Goal: Task Accomplishment & Management: Complete application form

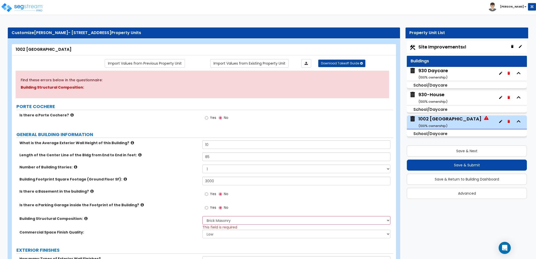
select select "5"
select select "1"
select select "10"
select select "2"
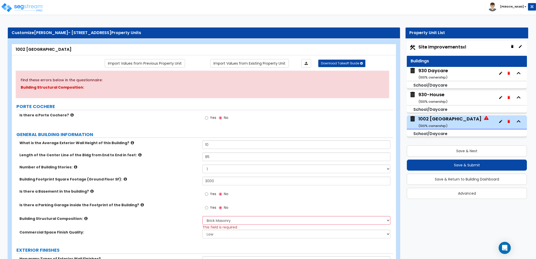
select select "3"
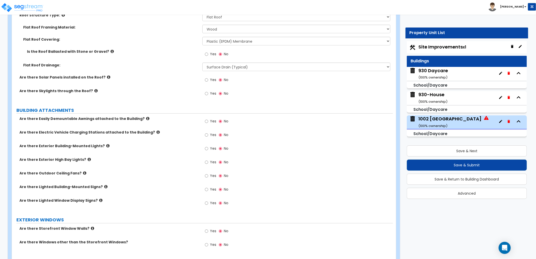
scroll to position [308, 0]
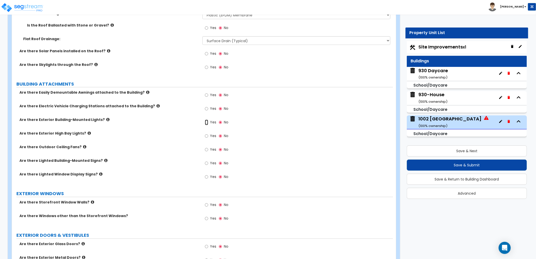
click at [206, 123] on input "Yes" at bounding box center [206, 123] width 3 height 6
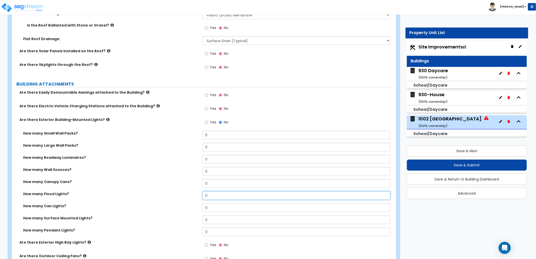
drag, startPoint x: 192, startPoint y: 195, endPoint x: 185, endPoint y: 196, distance: 7.4
click at [180, 196] on div "How many Flood Lights? 0" at bounding box center [202, 197] width 381 height 12
click at [188, 196] on div "How many Flood Lights? 2" at bounding box center [202, 197] width 381 height 12
type input "4"
click at [187, 196] on label "How many Flood Lights?" at bounding box center [110, 193] width 175 height 5
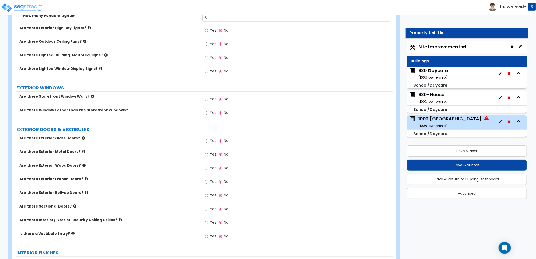
scroll to position [533, 0]
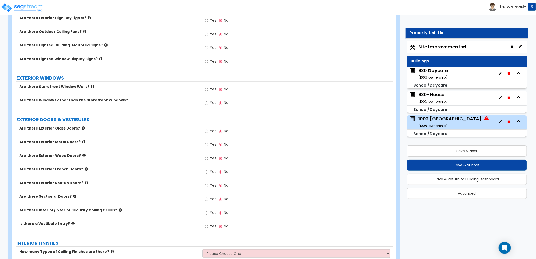
click at [209, 103] on label "Yes" at bounding box center [210, 103] width 11 height 9
click at [208, 103] on input "Yes" at bounding box center [206, 103] width 3 height 6
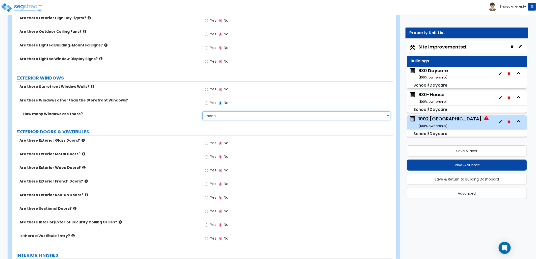
click at [286, 115] on select "None I want to enter a Percentage of the Exterior Windows I want to enter the N…" at bounding box center [296, 116] width 188 height 9
select select "2"
click at [202, 112] on select "None I want to enter a Percentage of the Exterior Windows I want to enter the N…" at bounding box center [296, 116] width 188 height 9
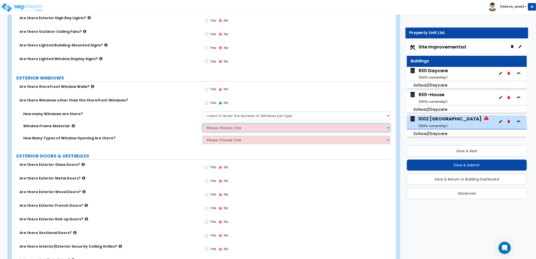
drag, startPoint x: 246, startPoint y: 129, endPoint x: 244, endPoint y: 132, distance: 3.2
click at [246, 129] on select "Please Choose One Vinyl Aluminum Wood" at bounding box center [296, 128] width 188 height 9
select select "3"
click at [202, 124] on select "Please Choose One Vinyl Aluminum Wood" at bounding box center [296, 128] width 188 height 9
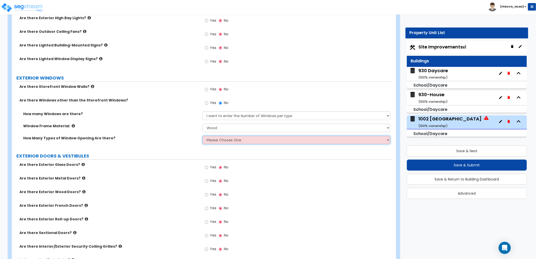
click at [232, 139] on select "Please Choose One 1 2 3 4" at bounding box center [296, 140] width 188 height 9
select select "1"
click at [202, 136] on select "Please Choose One 1 2 3 4" at bounding box center [296, 140] width 188 height 9
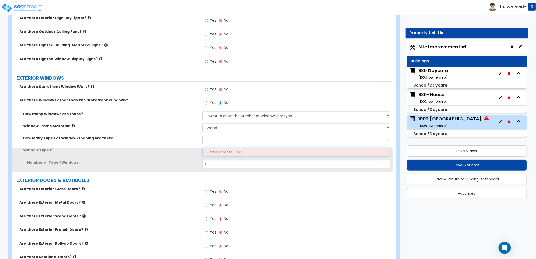
drag, startPoint x: 229, startPoint y: 152, endPoint x: 229, endPoint y: 155, distance: 2.8
click at [229, 152] on select "Please Choose One Sliding Picture/Fixed Double/Single Hung Awning Swing" at bounding box center [296, 152] width 188 height 9
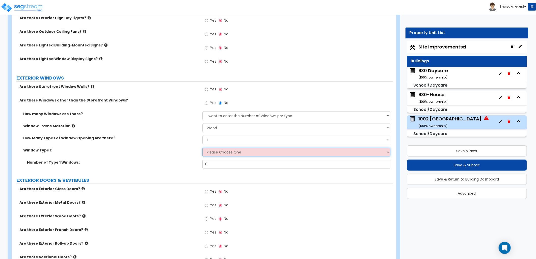
select select "2"
click at [202, 148] on select "Please Choose One Sliding Picture/Fixed Double/Single Hung Awning Swing" at bounding box center [296, 152] width 188 height 9
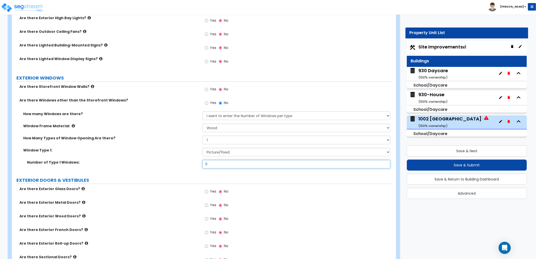
drag, startPoint x: 198, startPoint y: 164, endPoint x: 189, endPoint y: 164, distance: 9.4
click at [185, 164] on div "Number of Type 1 Windows: 0" at bounding box center [202, 166] width 381 height 12
drag, startPoint x: 221, startPoint y: 168, endPoint x: 179, endPoint y: 163, distance: 42.7
click at [179, 163] on div "Number of Type 1 Windows: 0" at bounding box center [202, 166] width 381 height 12
type input "8"
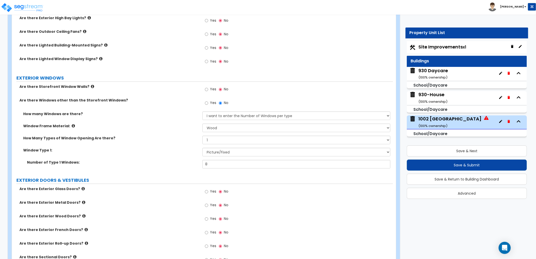
drag, startPoint x: 184, startPoint y: 165, endPoint x: 181, endPoint y: 165, distance: 2.6
click at [181, 165] on div "Number of Type 1 Windows: 8" at bounding box center [202, 166] width 381 height 12
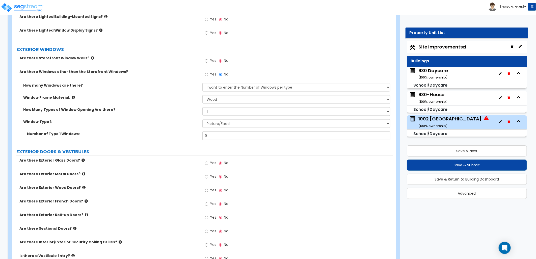
scroll to position [617, 0]
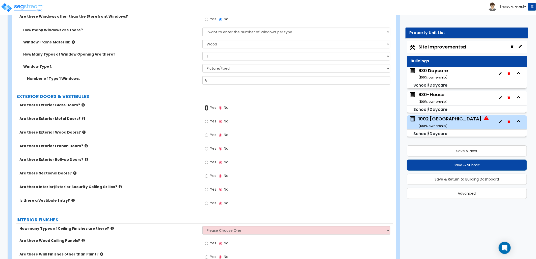
click at [205, 108] on input "Yes" at bounding box center [206, 108] width 3 height 6
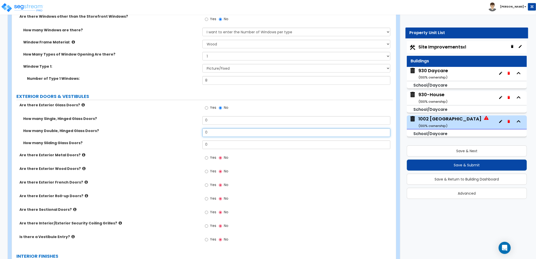
drag, startPoint x: 191, startPoint y: 132, endPoint x: 180, endPoint y: 134, distance: 11.7
click at [175, 133] on div "How many Double, Hinged Glass Doors? 0" at bounding box center [202, 134] width 381 height 12
type input "1"
click at [205, 156] on input "Yes" at bounding box center [206, 158] width 3 height 6
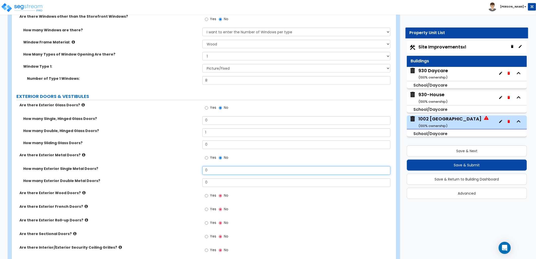
drag, startPoint x: 211, startPoint y: 171, endPoint x: 203, endPoint y: 171, distance: 7.3
click at [203, 171] on input "0" at bounding box center [296, 170] width 188 height 9
type input "4"
click at [291, 211] on div "Yes No" at bounding box center [297, 211] width 191 height 14
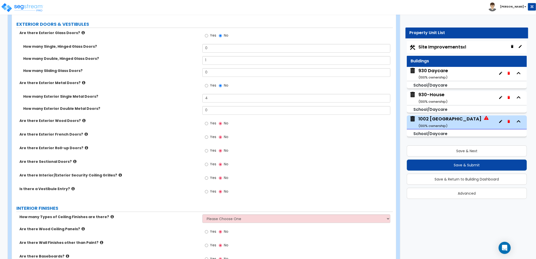
scroll to position [677, 0]
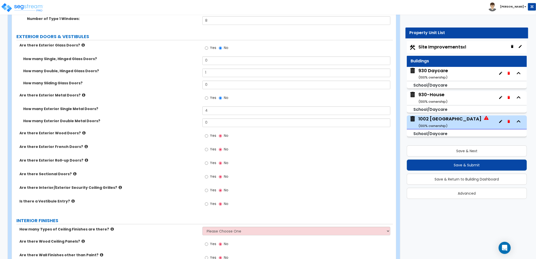
click at [81, 47] on label "Are there Exterior Glass Doors?" at bounding box center [108, 45] width 179 height 5
click at [82, 45] on icon at bounding box center [83, 45] width 3 height 4
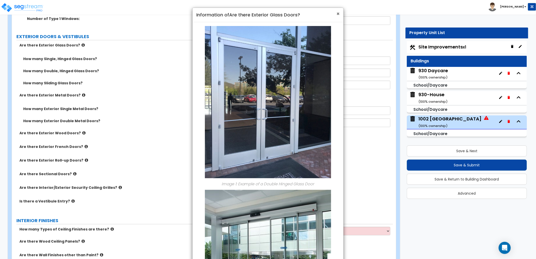
click at [339, 14] on span "×" at bounding box center [338, 13] width 3 height 7
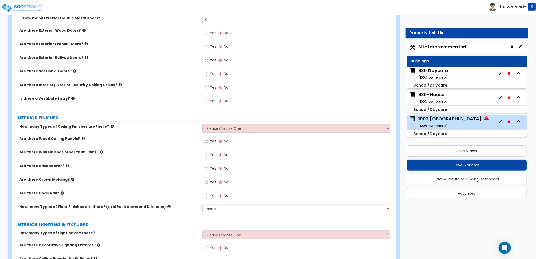
scroll to position [789, 0]
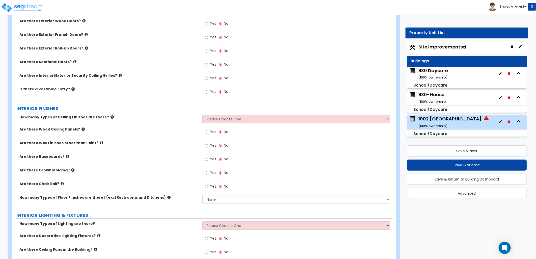
click at [252, 122] on div "How many Types of Ceiling Finishes are there? Please Choose One 1 2 3" at bounding box center [202, 121] width 381 height 12
click at [248, 119] on select "Please Choose One 1 2 3" at bounding box center [296, 119] width 188 height 9
select select "1"
click at [202, 115] on select "Please Choose One 1 2 3" at bounding box center [296, 119] width 188 height 9
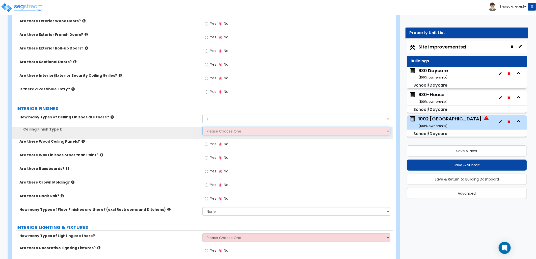
click at [233, 132] on select "Please Choose One Drywall Ceiling Open Ceiling Drop Ceiling" at bounding box center [296, 131] width 188 height 9
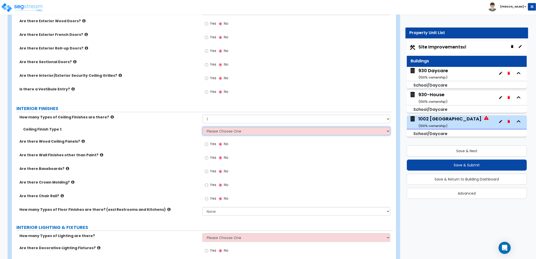
select select "3"
click at [202, 127] on select "Please Choose One Drywall Ceiling Open Ceiling Drop Ceiling" at bounding box center [296, 131] width 188 height 9
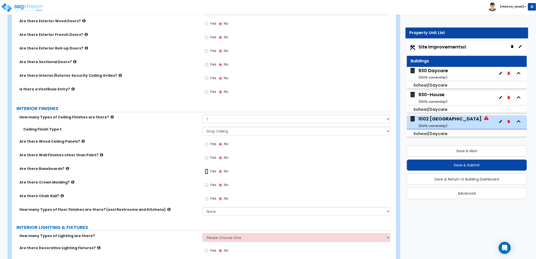
click at [208, 172] on input "Yes" at bounding box center [206, 172] width 3 height 6
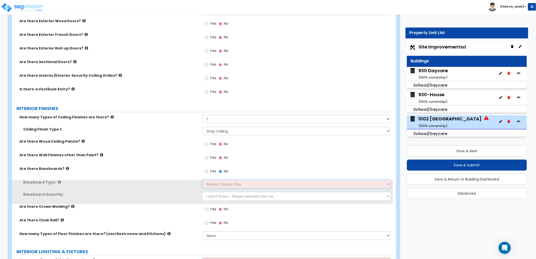
click at [220, 183] on select "Please Choose One Wood Vinyl Carpet Tile" at bounding box center [296, 184] width 188 height 9
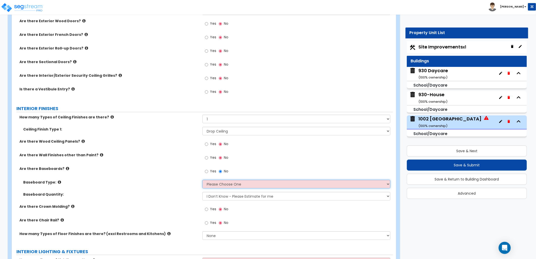
select select "2"
click at [202, 180] on select "Please Choose One Wood Vinyl Carpet Tile" at bounding box center [296, 184] width 188 height 9
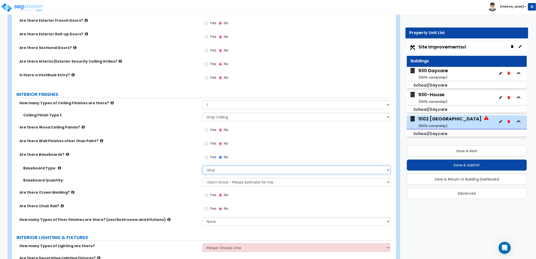
scroll to position [817, 0]
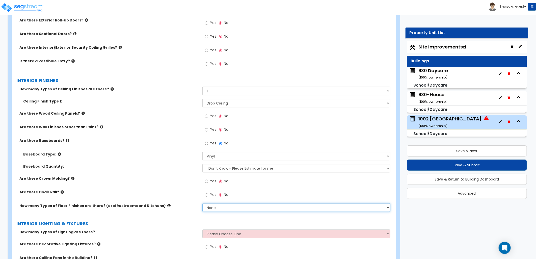
click at [230, 207] on select "None 1 2 3 4" at bounding box center [296, 207] width 188 height 9
select select "2"
click at [202, 203] on select "None 1 2 3 4" at bounding box center [296, 207] width 188 height 9
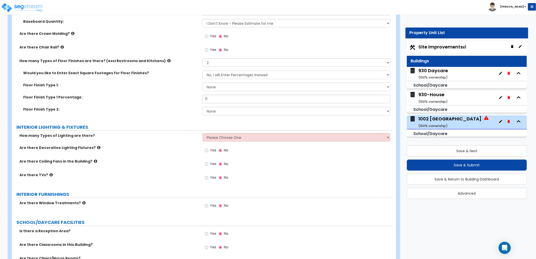
scroll to position [957, 0]
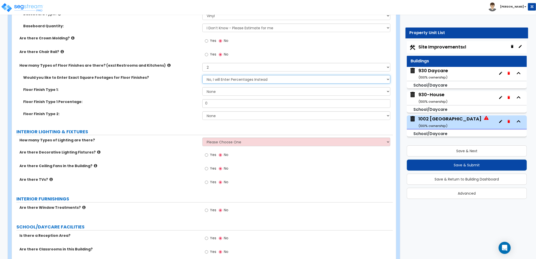
click at [217, 81] on select "No, I will Enter Percentages Instead Yes, I will Enter Exact Square Footages" at bounding box center [296, 79] width 188 height 9
click at [202, 75] on select "No, I will Enter Percentages Instead Yes, I will Enter Exact Square Footages" at bounding box center [296, 79] width 188 height 9
click at [218, 91] on select "None Tile Flooring Hardwood Flooring Resilient Laminate Flooring VCT Flooring S…" at bounding box center [296, 91] width 188 height 9
select select "4"
click at [202, 87] on select "None Tile Flooring Hardwood Flooring Resilient Laminate Flooring VCT Flooring S…" at bounding box center [296, 91] width 188 height 9
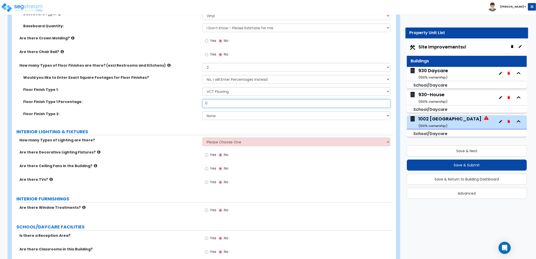
drag, startPoint x: 210, startPoint y: 105, endPoint x: 198, endPoint y: 102, distance: 12.1
click at [198, 102] on div "Floor Finish Type 1 Percentage: 0" at bounding box center [202, 105] width 381 height 12
type input "70"
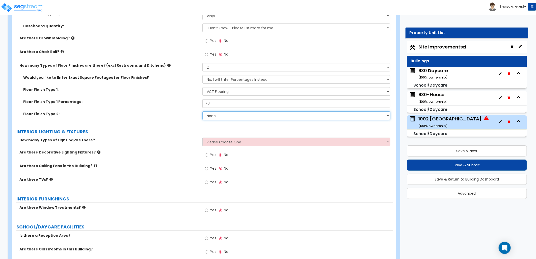
click at [225, 117] on select "None Tile Flooring Hardwood Flooring Resilient Laminate Flooring VCT Flooring S…" at bounding box center [296, 115] width 188 height 9
select select "3"
click at [202, 111] on select "None Tile Flooring Hardwood Flooring Resilient Laminate Flooring VCT Flooring S…" at bounding box center [296, 115] width 188 height 9
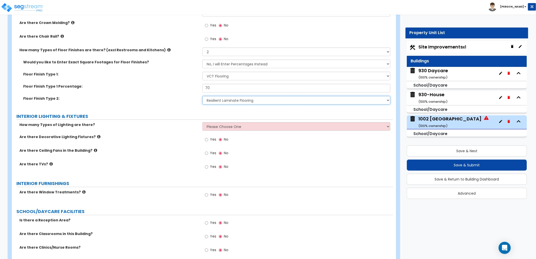
scroll to position [1013, 0]
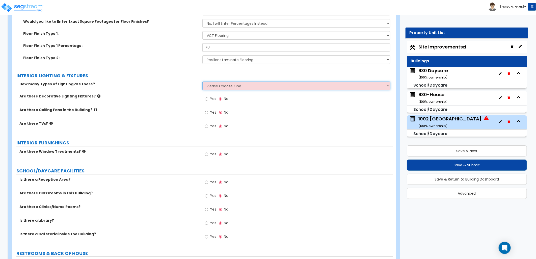
click at [221, 86] on select "Please Choose One 1 2 3" at bounding box center [296, 86] width 188 height 9
select select "1"
click at [202, 82] on select "Please Choose One 1 2 3" at bounding box center [296, 86] width 188 height 9
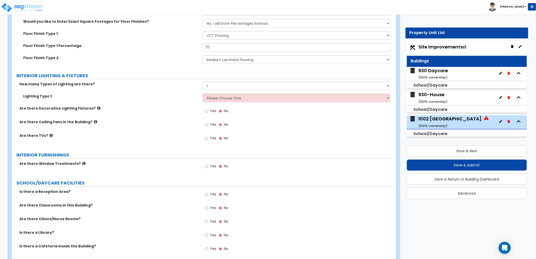
click at [218, 102] on div "Lighting Type 1: Please Choose One LED Surface-Mounted LED Recessed Fluorescent…" at bounding box center [202, 100] width 381 height 12
click at [226, 97] on select "Please Choose One LED Surface-Mounted LED Recessed Fluorescent Surface-Mounted …" at bounding box center [296, 98] width 188 height 9
select select "2"
click at [202, 94] on select "Please Choose One LED Surface-Mounted LED Recessed Fluorescent Surface-Mounted …" at bounding box center [296, 98] width 188 height 9
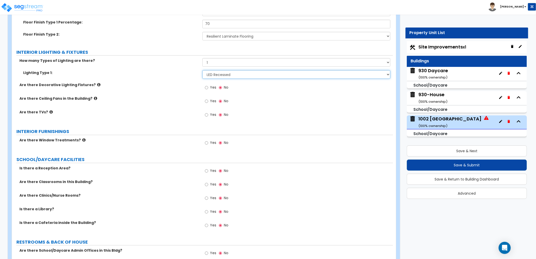
scroll to position [1069, 0]
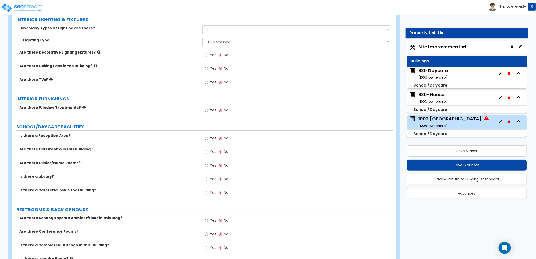
click at [210, 110] on label "Yes" at bounding box center [210, 111] width 11 height 9
click at [208, 110] on input "Yes" at bounding box center [206, 111] width 3 height 6
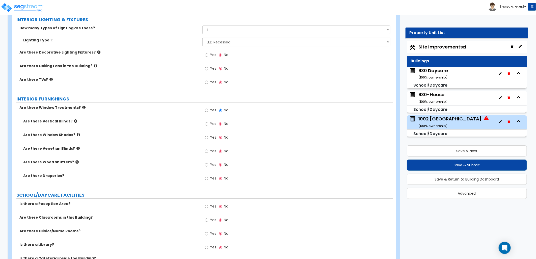
click at [76, 148] on icon at bounding box center [77, 148] width 3 height 4
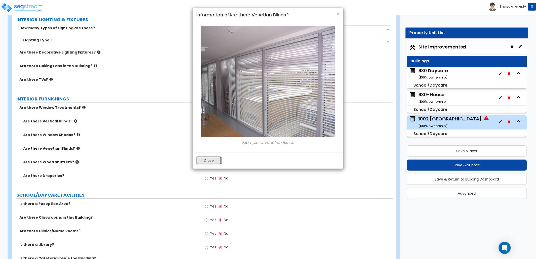
click at [203, 163] on button "Close" at bounding box center [208, 160] width 25 height 9
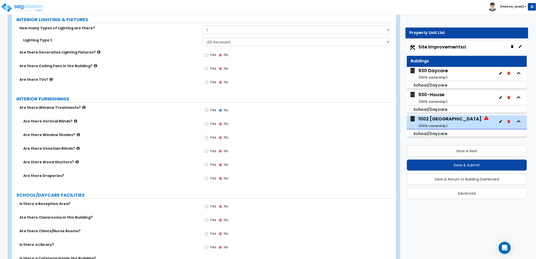
click at [75, 163] on icon at bounding box center [76, 162] width 3 height 4
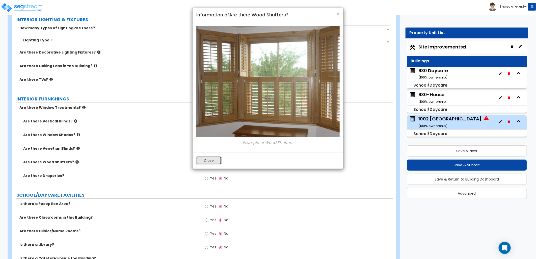
click at [203, 164] on button "Close" at bounding box center [208, 160] width 25 height 9
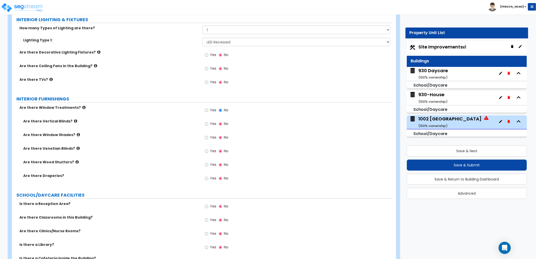
click at [208, 164] on label "Yes" at bounding box center [210, 165] width 11 height 9
click at [208, 164] on input "Yes" at bounding box center [206, 165] width 3 height 6
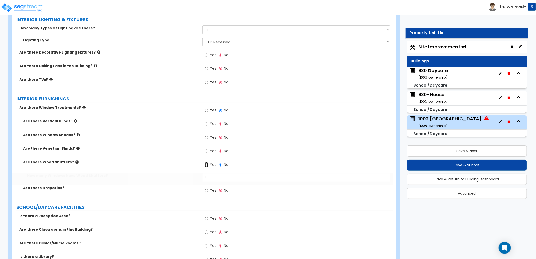
radio input "true"
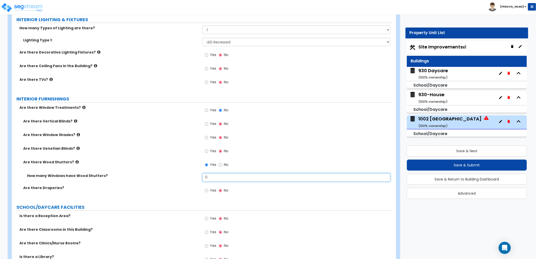
drag, startPoint x: 215, startPoint y: 179, endPoint x: 160, endPoint y: 172, distance: 55.7
click at [160, 173] on div "How many Windows have Wood Shutters? 0" at bounding box center [202, 179] width 381 height 12
click at [196, 185] on div "How many Windows have Wood Shutters? 5" at bounding box center [202, 179] width 381 height 12
drag, startPoint x: 206, startPoint y: 180, endPoint x: 203, endPoint y: 179, distance: 3.5
click at [203, 179] on input "5" at bounding box center [296, 177] width 188 height 9
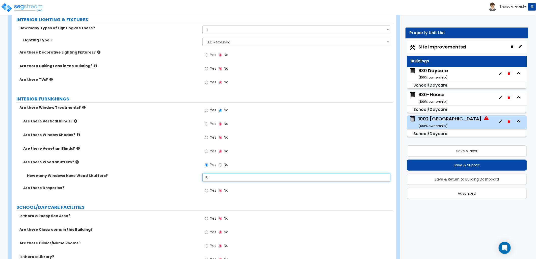
type input "10"
click at [191, 183] on div "How many Windows have Wood Shutters? 10" at bounding box center [202, 179] width 381 height 12
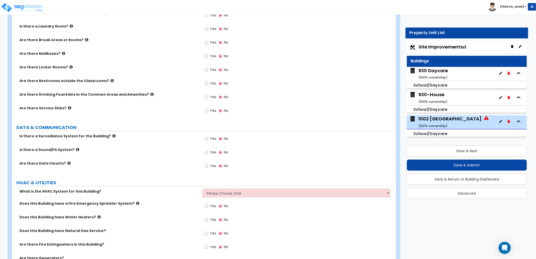
scroll to position [1415, 0]
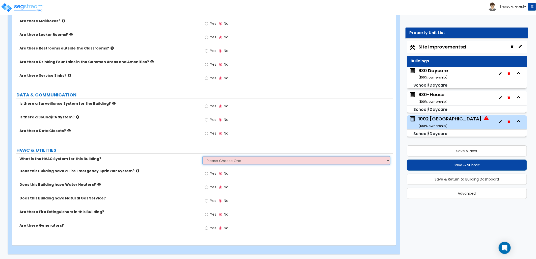
click at [227, 162] on select "Please Choose One Rooftop Unit Split System" at bounding box center [296, 160] width 188 height 9
select select "1"
click at [202, 156] on select "Please Choose One Rooftop Unit Split System" at bounding box center [296, 160] width 188 height 9
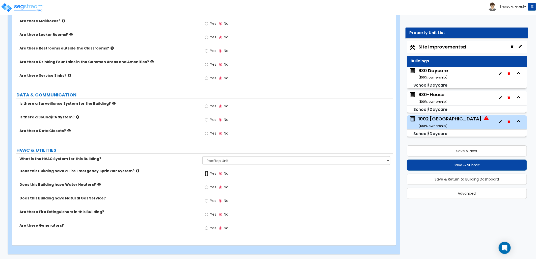
click at [208, 172] on input "Yes" at bounding box center [206, 174] width 3 height 6
click at [210, 213] on span "Yes" at bounding box center [213, 214] width 6 height 5
click at [208, 213] on input "Yes" at bounding box center [206, 215] width 3 height 6
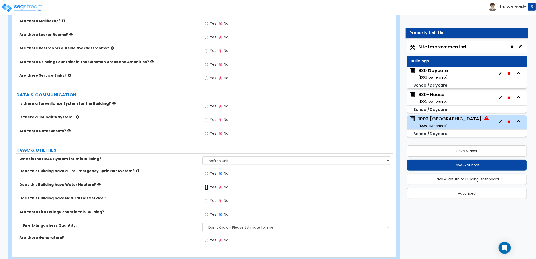
click at [206, 186] on input "Yes" at bounding box center [206, 188] width 3 height 6
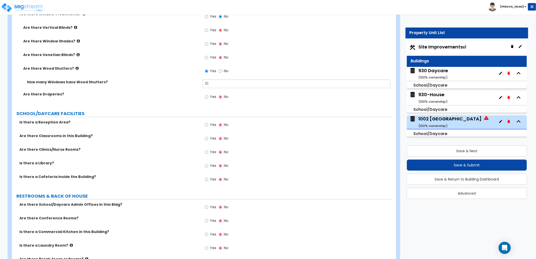
scroll to position [1162, 0]
click at [210, 139] on label "Yes" at bounding box center [210, 140] width 11 height 9
click at [208, 139] on input "Yes" at bounding box center [206, 140] width 3 height 6
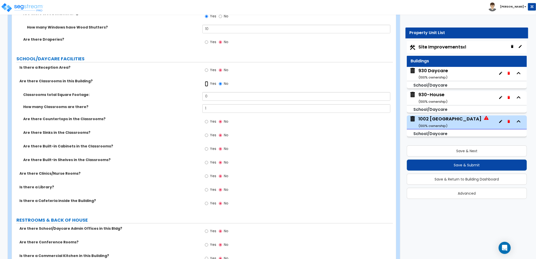
scroll to position [1218, 0]
drag, startPoint x: 208, startPoint y: 107, endPoint x: 192, endPoint y: 108, distance: 15.7
click at [192, 108] on div "How many Classrooms are there? 1" at bounding box center [202, 110] width 381 height 12
type input "3"
drag, startPoint x: 199, startPoint y: 95, endPoint x: 192, endPoint y: 97, distance: 6.8
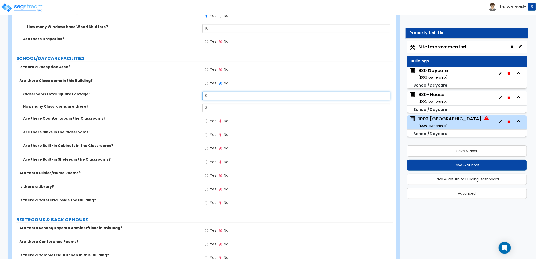
click at [192, 97] on div "Classrooms total Square Footage: 0" at bounding box center [202, 98] width 381 height 12
type input "1,000"
click at [171, 116] on label "Are there Countertops in the Classrooms?" at bounding box center [110, 118] width 175 height 5
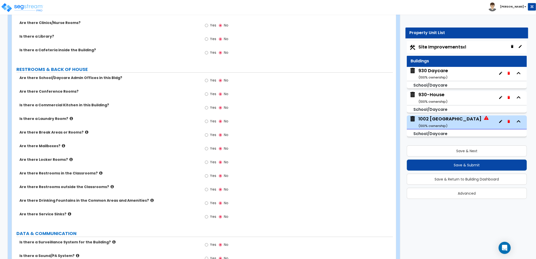
scroll to position [1359, 0]
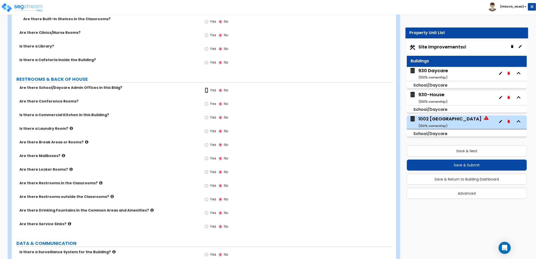
click at [208, 91] on input "Yes" at bounding box center [206, 91] width 3 height 6
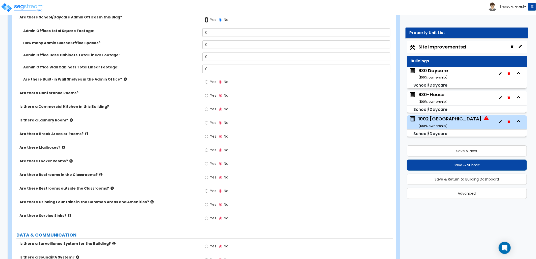
scroll to position [1443, 0]
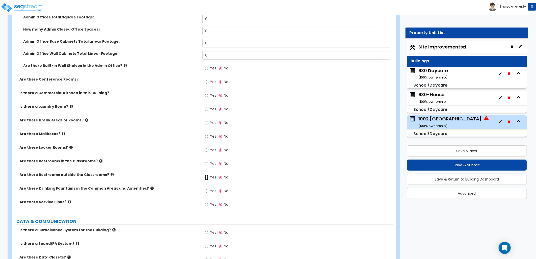
click at [207, 177] on input "Yes" at bounding box center [206, 178] width 3 height 6
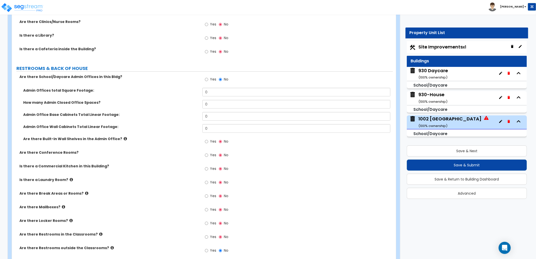
scroll to position [1368, 0]
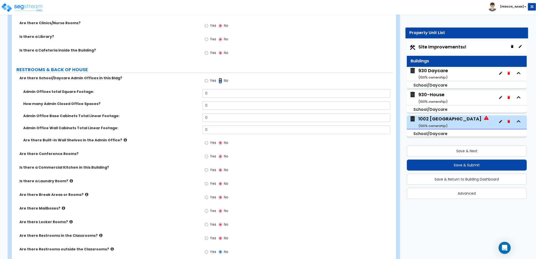
click at [220, 82] on input "No" at bounding box center [220, 81] width 3 height 6
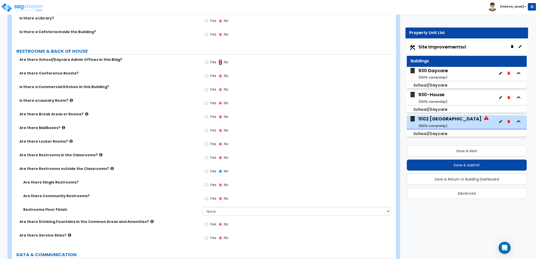
scroll to position [1396, 0]
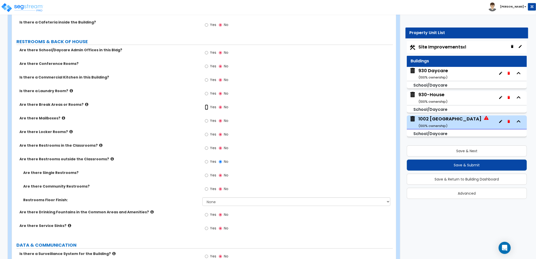
click at [205, 107] on input "Yes" at bounding box center [206, 108] width 3 height 6
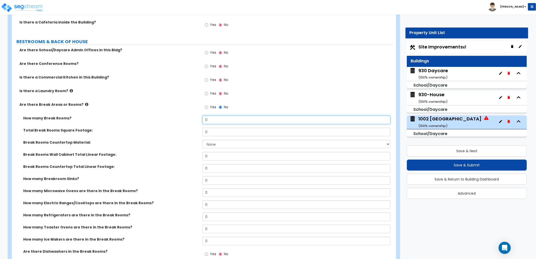
click at [181, 124] on div "How many Break Rooms? 0" at bounding box center [202, 122] width 381 height 12
type input "1"
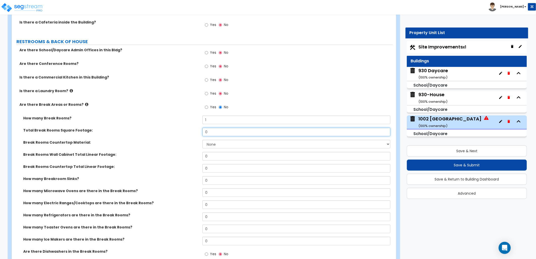
drag, startPoint x: 210, startPoint y: 130, endPoint x: 180, endPoint y: 128, distance: 30.1
click at [192, 129] on div "Total Break Rooms Square Footage: 0" at bounding box center [202, 134] width 381 height 12
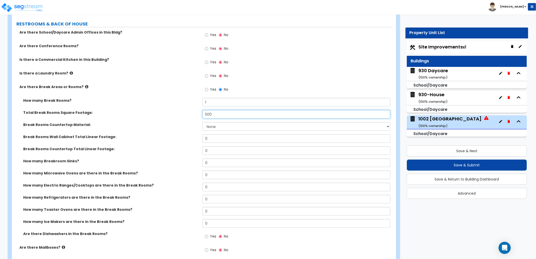
scroll to position [1424, 0]
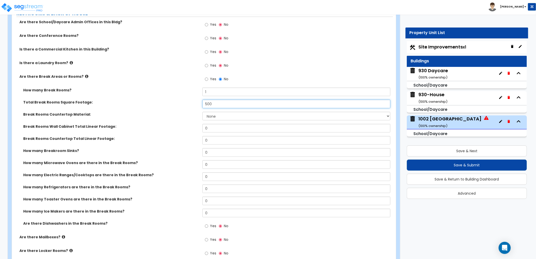
type input "500"
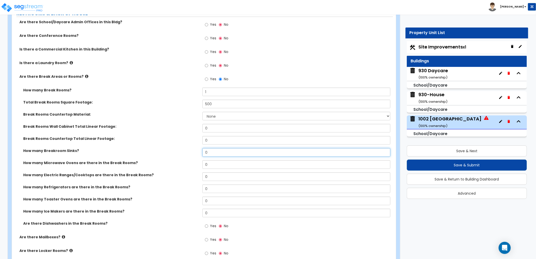
click at [220, 152] on input "0" at bounding box center [296, 152] width 188 height 9
click at [189, 153] on div "How many Breakroom Sinks? 0" at bounding box center [202, 154] width 381 height 12
type input "1"
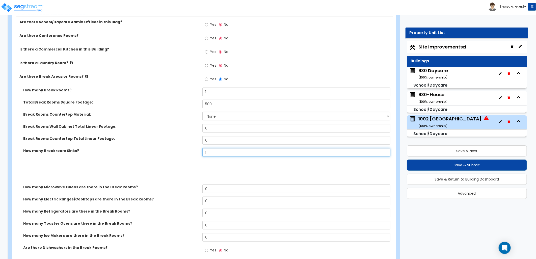
select select "1"
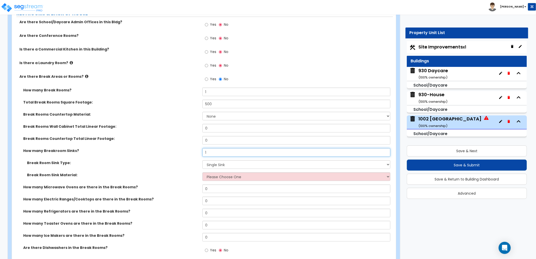
type input "1"
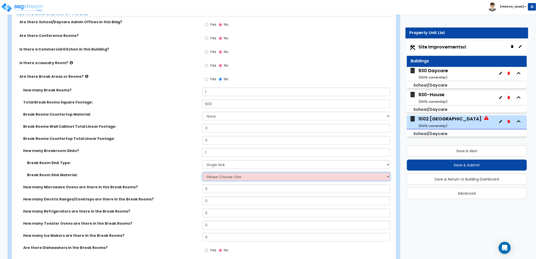
click at [208, 177] on select "Please Choose One Stainless Steel Porcelain Enamel Cast Iron" at bounding box center [296, 176] width 188 height 9
select select "1"
click at [202, 172] on select "Please Choose One Stainless Steel Porcelain Enamel Cast Iron" at bounding box center [296, 176] width 188 height 9
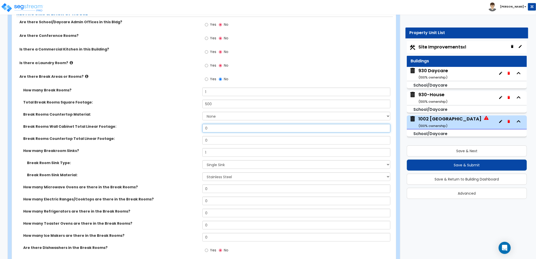
drag, startPoint x: 208, startPoint y: 129, endPoint x: 196, endPoint y: 131, distance: 11.5
click at [196, 131] on div "Break Rooms Wall Cabinet Total Linear Footage: 0" at bounding box center [202, 130] width 381 height 12
type input "3"
drag, startPoint x: 204, startPoint y: 138, endPoint x: 185, endPoint y: 135, distance: 20.2
click at [185, 135] on div "How many Break Rooms? 1 Total Break Rooms Square Footage: 500 Break Rooms Count…" at bounding box center [203, 173] width 374 height 171
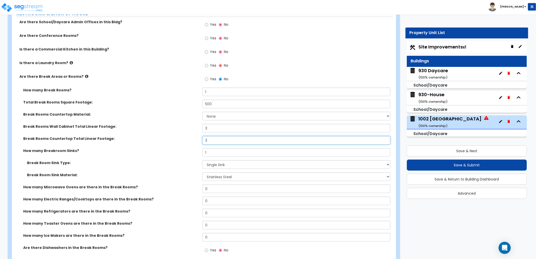
type input "3"
click at [215, 115] on select "None Plastic Laminate Solid Surface Stone Quartz Marble Tile Wood Stainless Ste…" at bounding box center [296, 116] width 188 height 9
select select "1"
click at [202, 112] on select "None Plastic Laminate Solid Surface Stone Quartz Marble Tile Wood Stainless Ste…" at bounding box center [296, 116] width 188 height 9
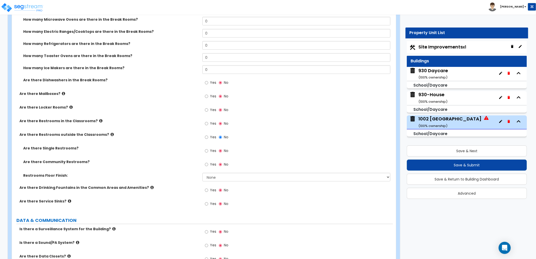
scroll to position [1592, 0]
click at [218, 177] on select "None Tile Flooring Resilient Laminate Flooring VCT Flooring Sheet Vinyl Flooring" at bounding box center [296, 176] width 188 height 9
select select "1"
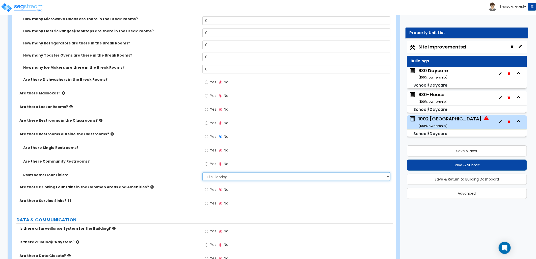
click at [202, 172] on select "None Tile Flooring Resilient Laminate Flooring VCT Flooring Sheet Vinyl Flooring" at bounding box center [296, 176] width 188 height 9
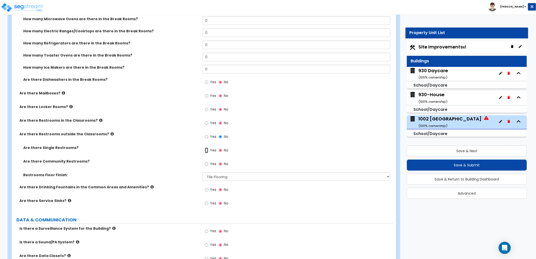
click at [206, 149] on input "Yes" at bounding box center [206, 151] width 3 height 6
radio input "true"
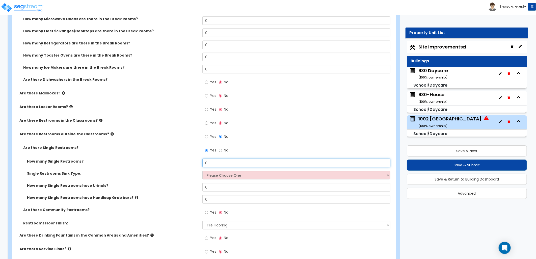
drag, startPoint x: 203, startPoint y: 163, endPoint x: 199, endPoint y: 163, distance: 3.8
click at [200, 163] on div "How many Single Restrooms? 0" at bounding box center [202, 165] width 381 height 12
type input "2"
click at [219, 172] on select "Please Choose One Wall-mounted Vanity-mounted Pedestal-mounted" at bounding box center [296, 175] width 188 height 9
select select "1"
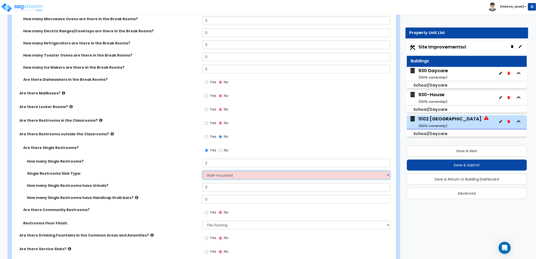
click at [202, 171] on select "Please Choose One Wall-mounted Vanity-mounted Pedestal-mounted" at bounding box center [296, 175] width 188 height 9
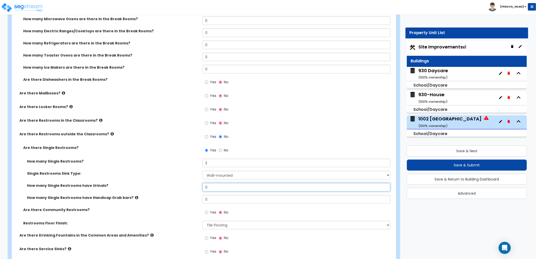
drag, startPoint x: 215, startPoint y: 185, endPoint x: 192, endPoint y: 184, distance: 23.0
click at [192, 184] on div "How many Single Restrooms have Urinals? 0" at bounding box center [202, 189] width 381 height 12
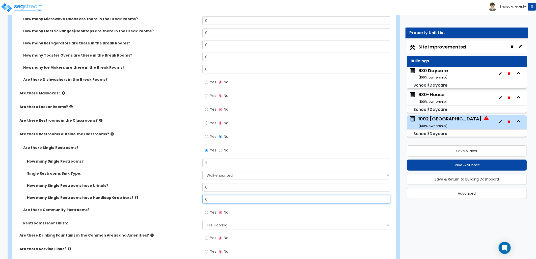
drag, startPoint x: 214, startPoint y: 196, endPoint x: 191, endPoint y: 193, distance: 23.6
click at [191, 193] on div "How many Single Restrooms? 2 Single Restrooms Sink Type: Please Choose One Wall…" at bounding box center [203, 183] width 374 height 48
type input "2"
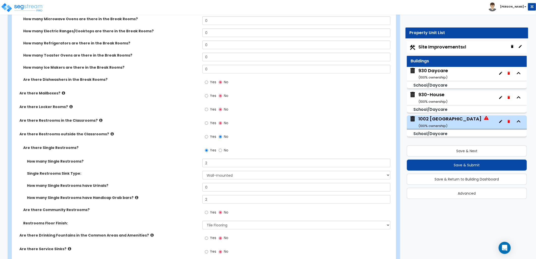
click at [179, 189] on div "How many Single Restrooms have Urinals? 0" at bounding box center [202, 189] width 381 height 12
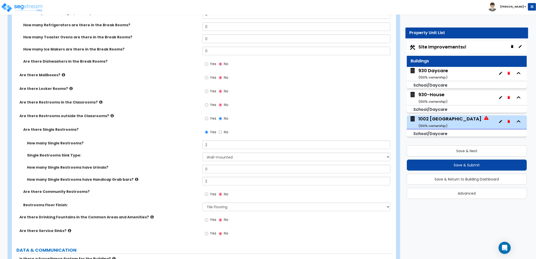
scroll to position [1610, 0]
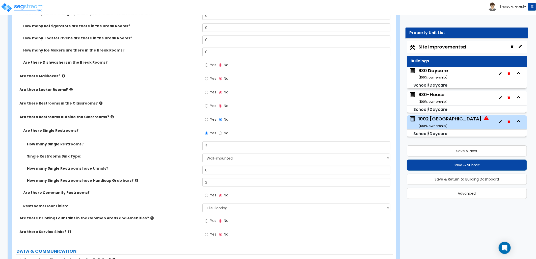
click at [425, 96] on div "930-House ( 100 % ownership)" at bounding box center [433, 97] width 29 height 13
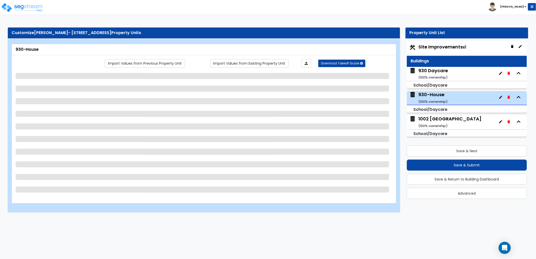
scroll to position [0, 0]
click at [428, 120] on div "1002 Madison ( 100 % ownership)" at bounding box center [450, 122] width 63 height 13
select select "7"
select select "1"
select select "5"
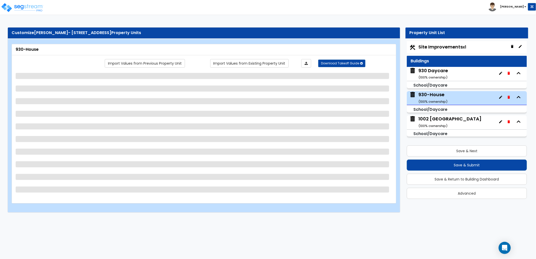
select select "1"
select select "2"
select select "1"
select select "2"
select select "3"
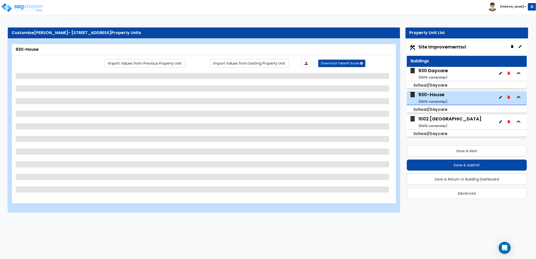
select select "1"
select select "2"
select select "1"
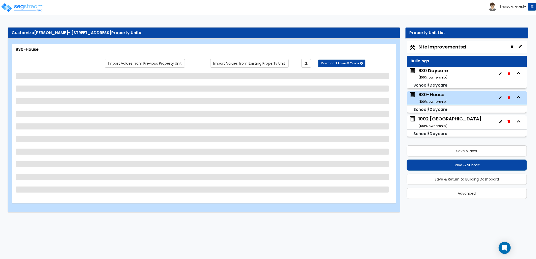
select select "1"
select select "5"
select select "1"
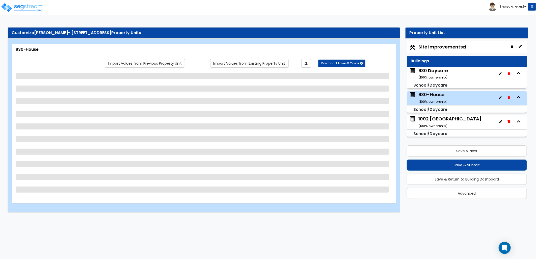
select select "2"
select select "1"
select select "2"
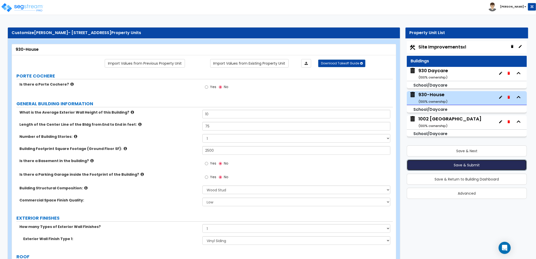
click at [445, 163] on button "Save & Submit" at bounding box center [467, 165] width 120 height 11
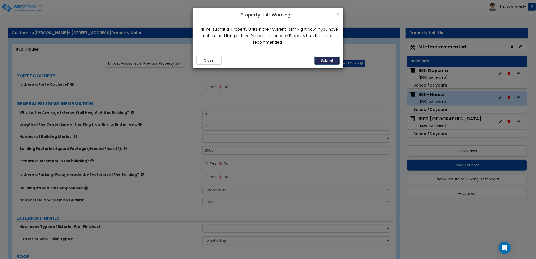
click at [332, 60] on button "Submit" at bounding box center [327, 60] width 25 height 9
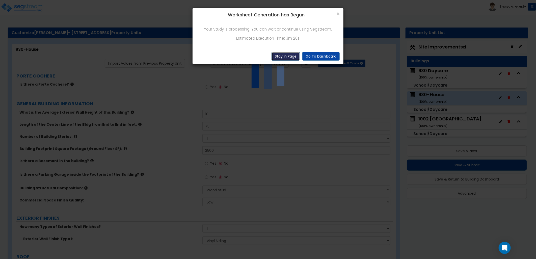
click at [286, 56] on button "Stay In Page" at bounding box center [286, 56] width 28 height 9
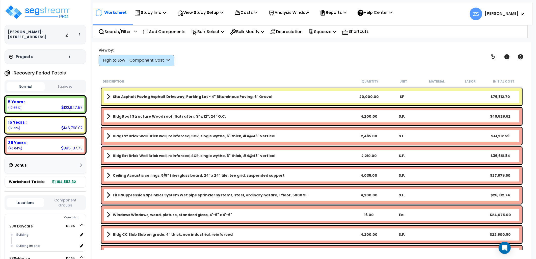
click at [138, 64] on div "High to Low - Component Cost" at bounding box center [137, 60] width 76 height 11
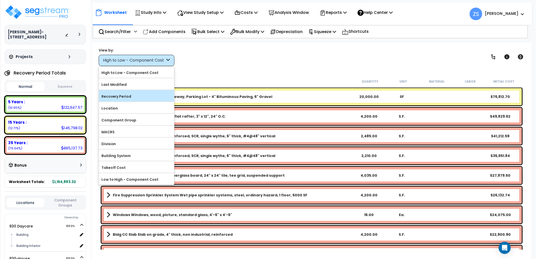
drag, startPoint x: 138, startPoint y: 64, endPoint x: 120, endPoint y: 97, distance: 38.2
click at [120, 97] on label "Recovery Period" at bounding box center [136, 97] width 75 height 8
click at [0, 0] on input "Recovery Period" at bounding box center [0, 0] width 0 height 0
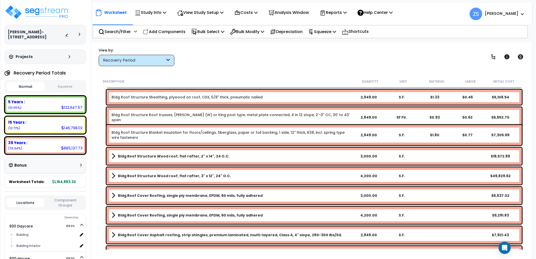
scroll to position [1318, 0]
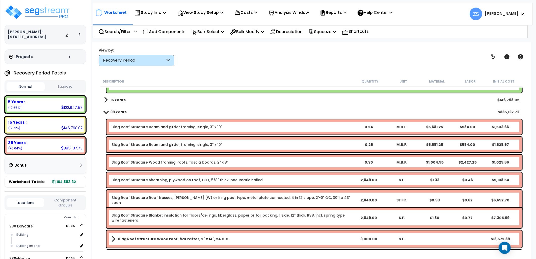
click at [114, 100] on b "15 Years" at bounding box center [117, 99] width 15 height 5
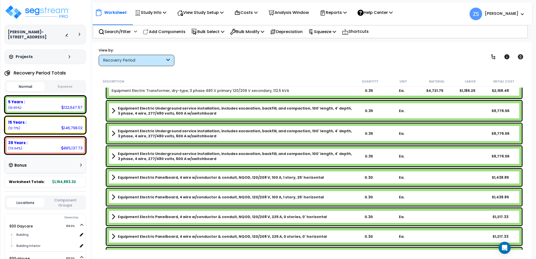
scroll to position [0, 0]
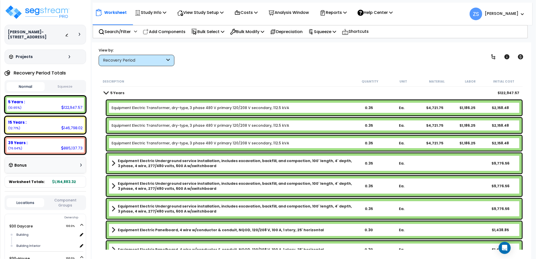
click at [129, 56] on div "Recovery Period" at bounding box center [137, 60] width 76 height 11
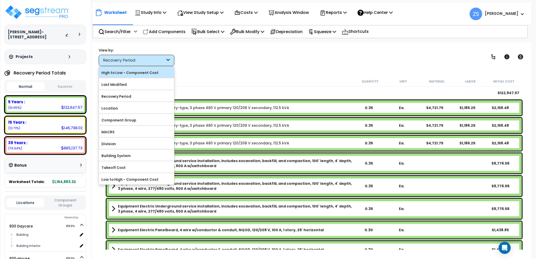
click at [127, 72] on label "High to Low - Component Cost" at bounding box center [136, 73] width 75 height 8
click at [0, 0] on input "High to Low - Component Cost" at bounding box center [0, 0] width 0 height 0
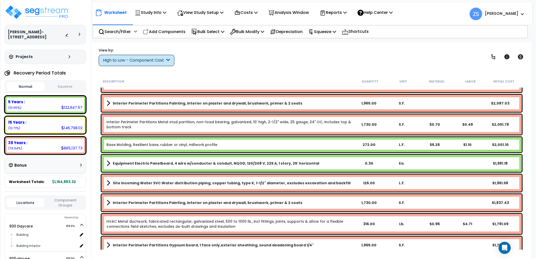
scroll to position [2300, 0]
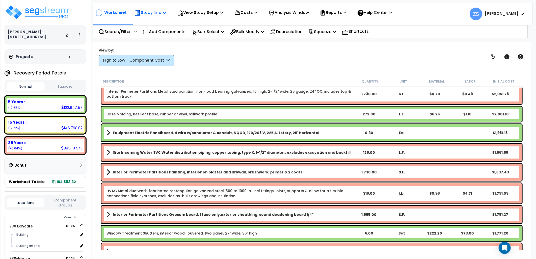
click at [166, 13] on icon at bounding box center [165, 12] width 4 height 4
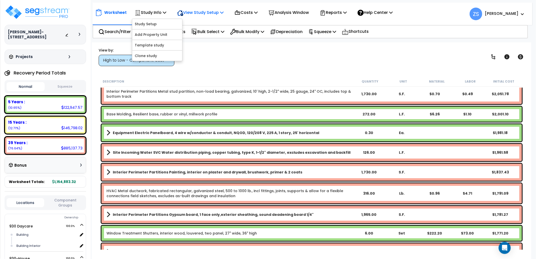
click at [224, 13] on icon at bounding box center [222, 12] width 4 height 4
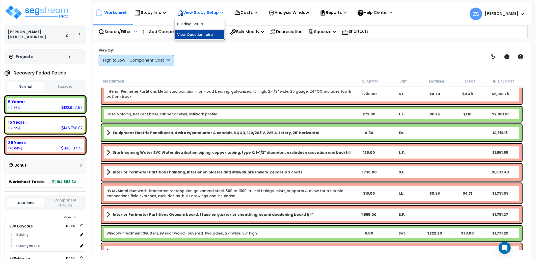
click at [216, 36] on link "View Questionnaire" at bounding box center [200, 35] width 50 height 10
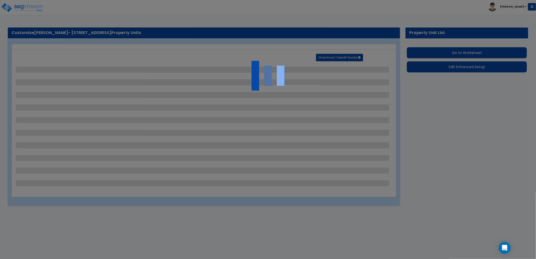
select select "2"
select select "1"
select select "2"
select select "1"
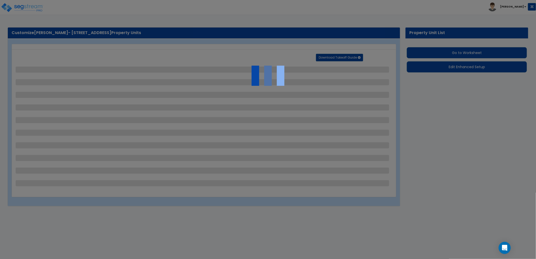
select select "2"
select select "1"
select select "4"
select select "2"
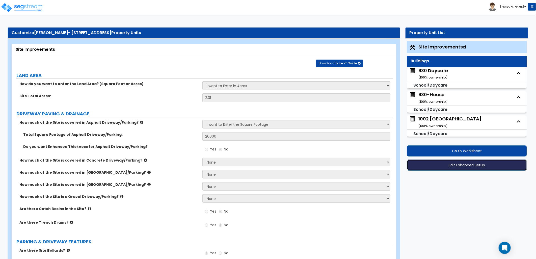
click at [443, 164] on button "Edit Enhanced Setup" at bounding box center [467, 165] width 120 height 11
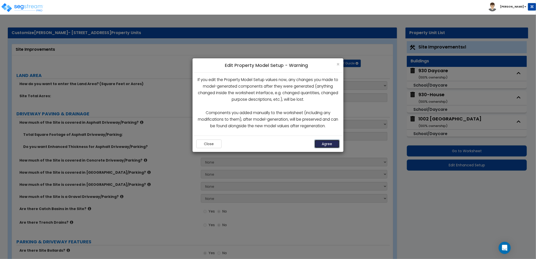
click at [335, 140] on button "Agree" at bounding box center [327, 144] width 25 height 9
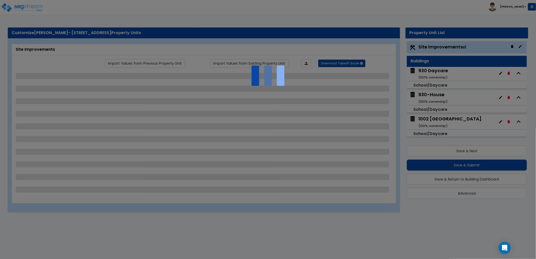
select select "2"
select select "1"
select select "2"
select select "1"
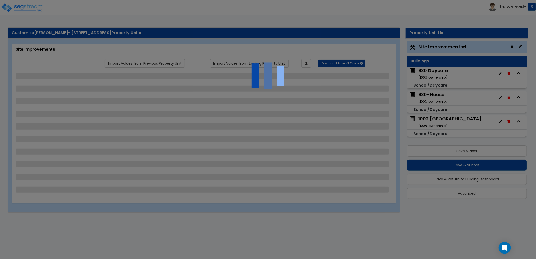
select select "2"
select select "1"
select select "4"
select select "2"
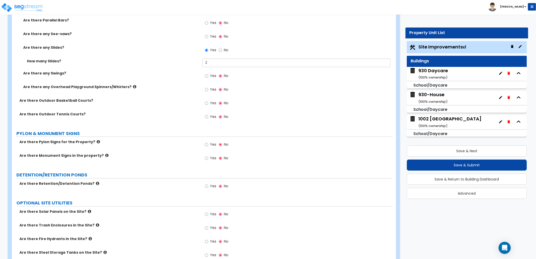
scroll to position [1246, 0]
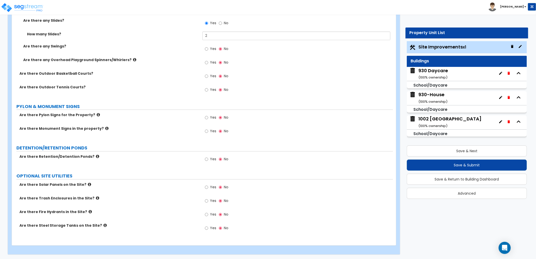
click at [433, 74] on div "930 Daycare ( 100 % ownership)" at bounding box center [434, 73] width 30 height 13
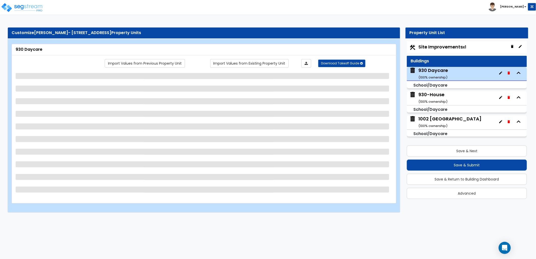
select select "5"
select select "1"
select select "10"
select select "2"
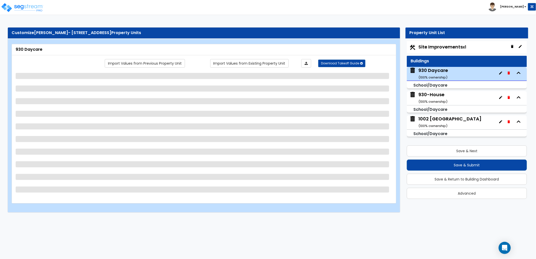
select select "3"
select select "2"
select select "1"
select select "2"
select select "1"
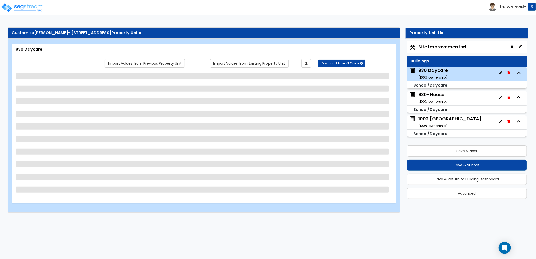
select select "3"
select select "1"
select select "5"
select select "1"
select select "4"
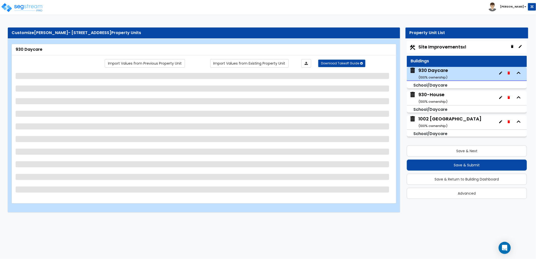
select select "1"
select select "2"
select select "1"
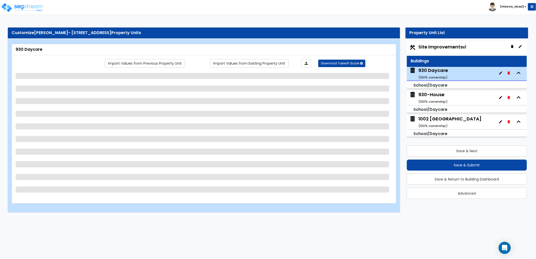
select select "1"
select select "3"
select select "2"
select select "1"
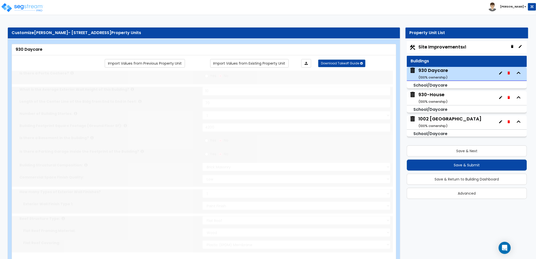
radio input "true"
select select "3"
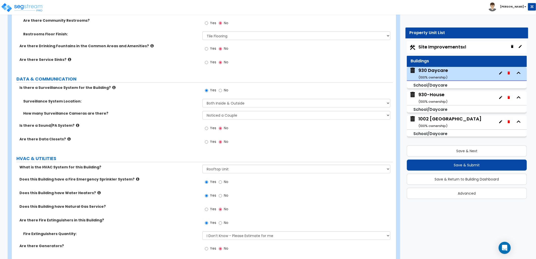
scroll to position [1785, 0]
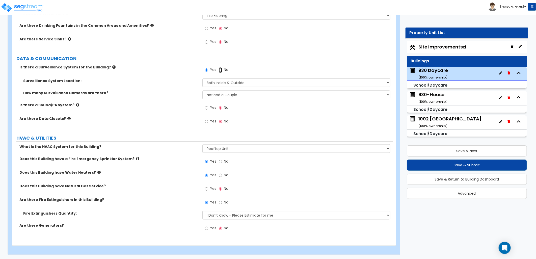
click at [220, 69] on input "No" at bounding box center [220, 70] width 3 height 6
radio input "false"
radio input "true"
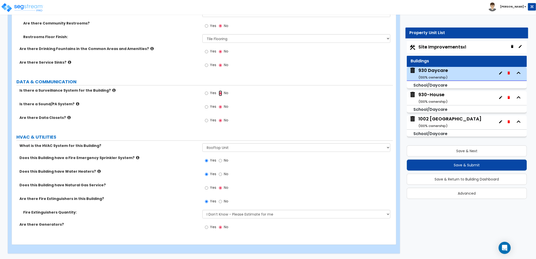
scroll to position [1761, 0]
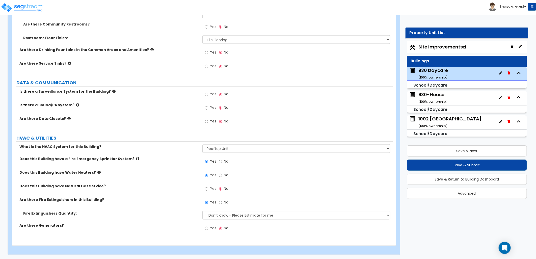
click at [427, 95] on div "930-House ( 100 % ownership)" at bounding box center [433, 97] width 29 height 13
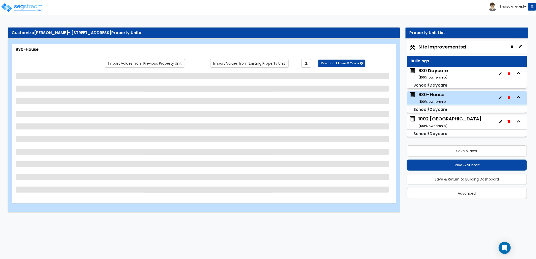
select select "7"
select select "1"
select select "5"
select select "1"
select select "2"
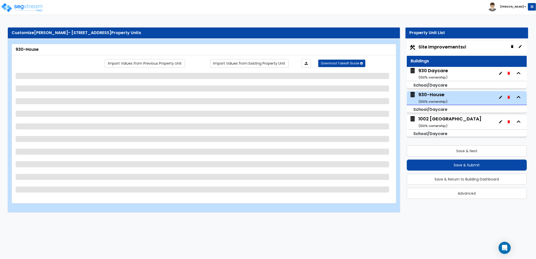
select select "1"
select select "2"
select select "3"
select select "1"
select select "2"
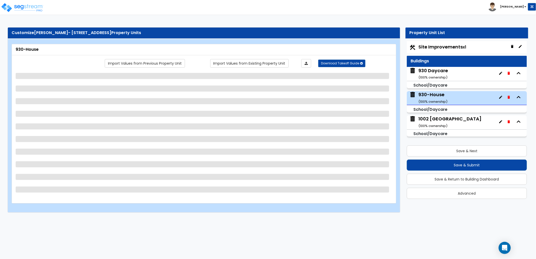
select select "1"
select select "5"
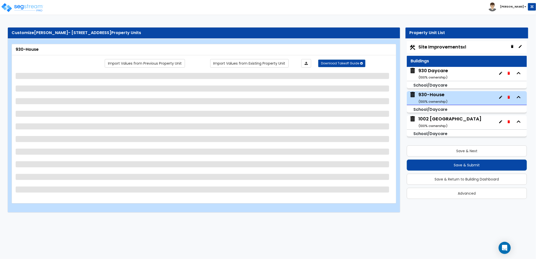
select select "1"
select select "2"
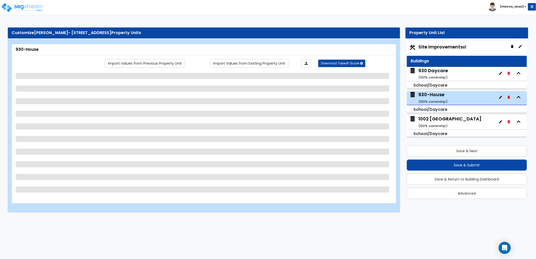
select select "1"
select select "2"
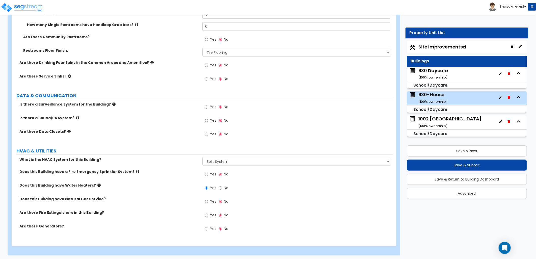
scroll to position [1522, 0]
click at [434, 121] on div "1002 Madison ( 100 % ownership)" at bounding box center [450, 122] width 63 height 13
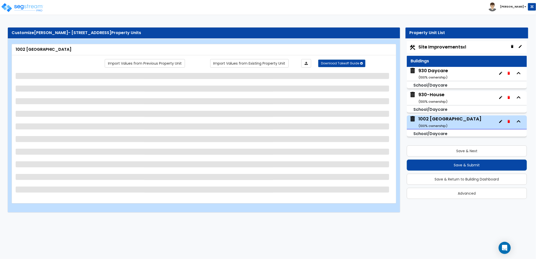
select select "5"
select select "1"
select select "10"
select select "2"
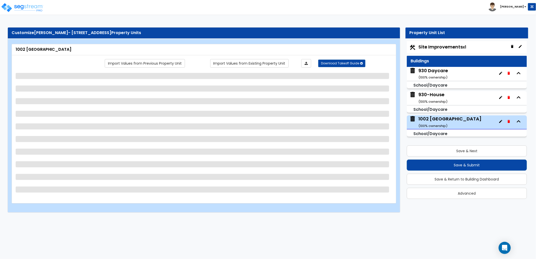
select select "3"
select select "2"
select select "3"
select select "1"
select select "2"
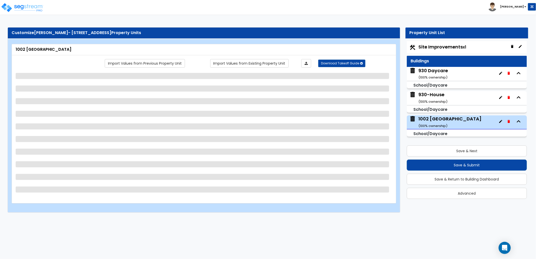
select select "1"
select select "3"
select select "2"
select select "4"
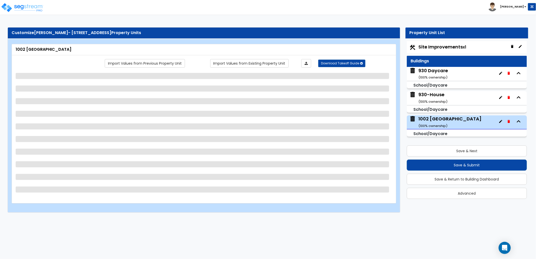
select select "3"
select select "1"
select select "2"
select select "1"
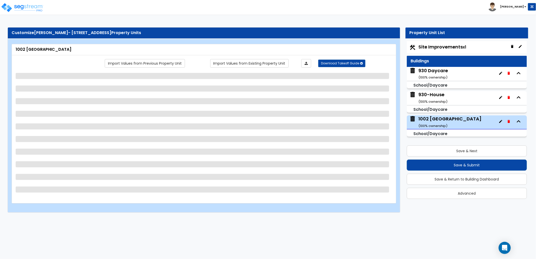
select select "1"
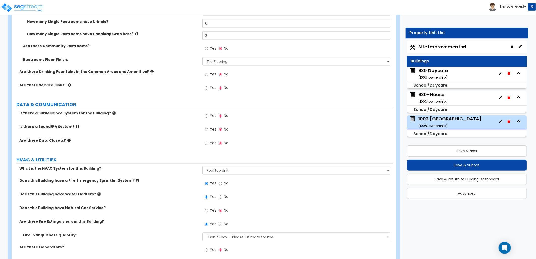
scroll to position [1746, 0]
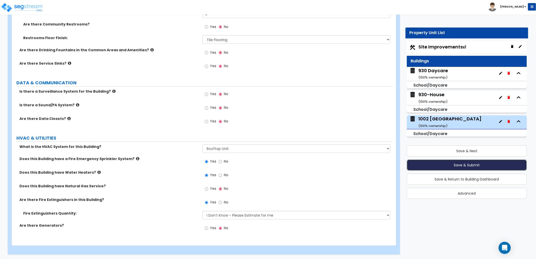
click at [435, 163] on button "Save & Submit" at bounding box center [467, 165] width 120 height 11
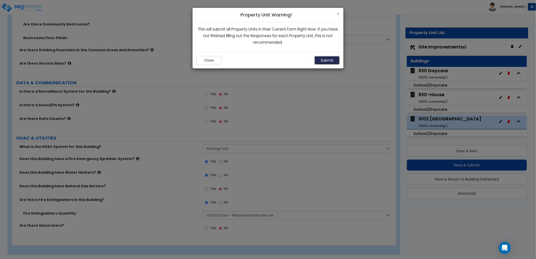
click at [323, 59] on button "Submit" at bounding box center [327, 60] width 25 height 9
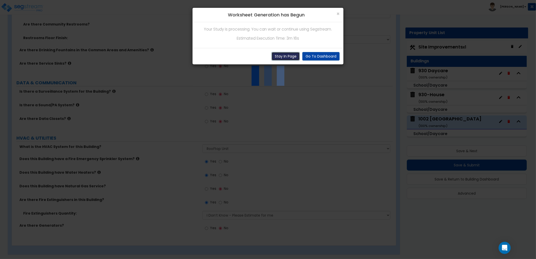
click at [284, 54] on button "Stay In Page" at bounding box center [286, 56] width 28 height 9
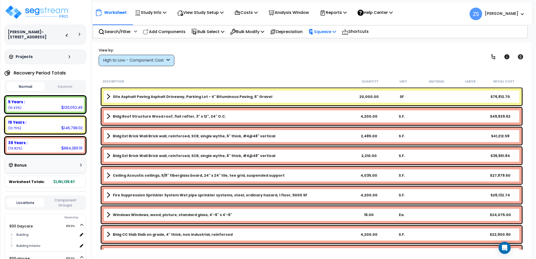
click at [336, 31] on icon at bounding box center [335, 32] width 4 height 4
click at [338, 41] on link "Squeeze" at bounding box center [331, 43] width 50 height 10
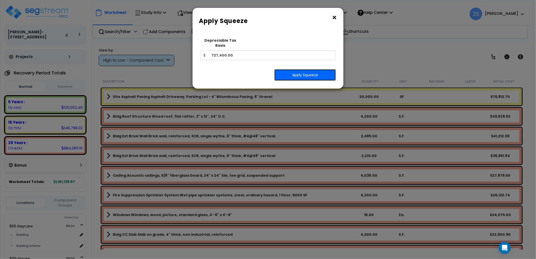
click at [308, 72] on button "Apply Squeeze" at bounding box center [305, 75] width 62 height 12
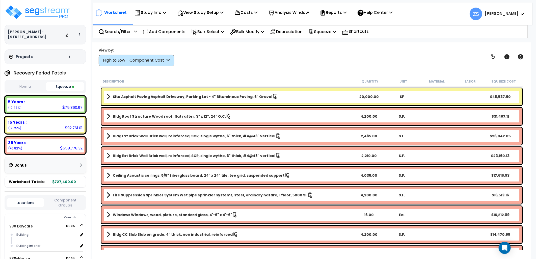
click at [34, 82] on button "Normal" at bounding box center [26, 86] width 38 height 9
click at [62, 82] on button "Squeeze" at bounding box center [65, 86] width 38 height 9
click at [336, 32] on icon at bounding box center [335, 32] width 4 height 4
click at [399, 49] on div "View by: High to Low - Component Cost High to Low - Component Cost" at bounding box center [312, 56] width 430 height 19
click at [347, 14] on p "Reports" at bounding box center [333, 12] width 27 height 7
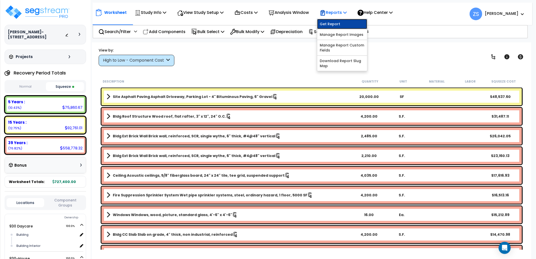
click at [349, 23] on link "Get Report" at bounding box center [342, 24] width 50 height 10
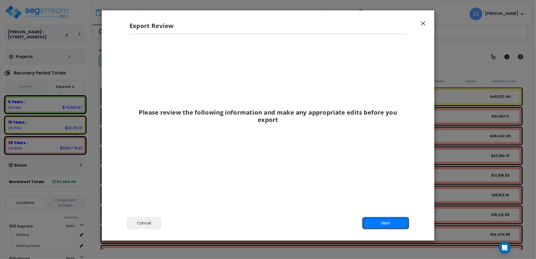
click at [386, 222] on button "Next" at bounding box center [385, 223] width 47 height 13
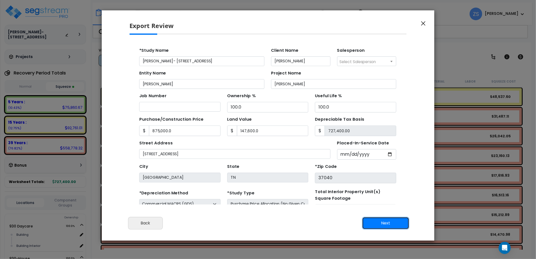
click at [403, 223] on button "Next" at bounding box center [385, 223] width 47 height 13
type input "875000"
type input "147600"
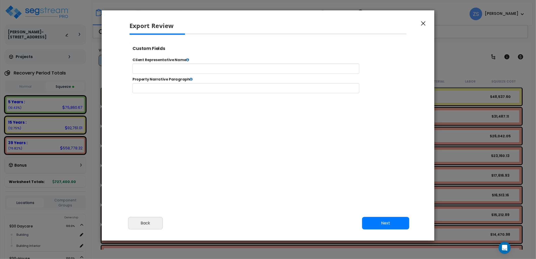
select select "2024"
click at [397, 224] on button "Next" at bounding box center [385, 223] width 47 height 13
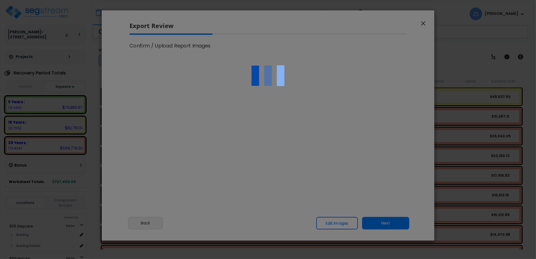
scroll to position [0, 0]
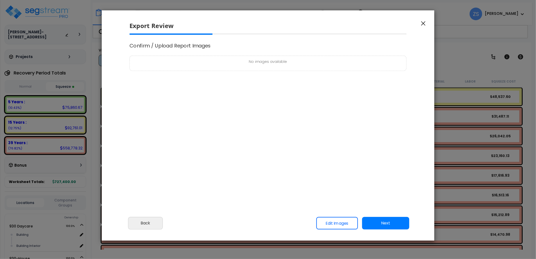
drag, startPoint x: 397, startPoint y: 222, endPoint x: 395, endPoint y: 219, distance: 4.3
click at [397, 222] on button "Next" at bounding box center [385, 223] width 47 height 13
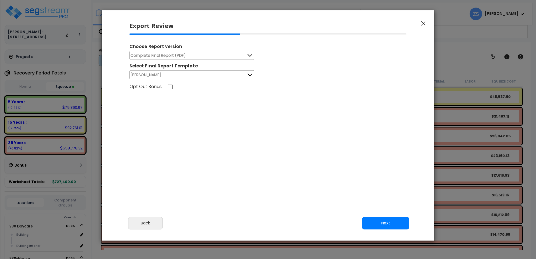
click at [387, 221] on button "Next" at bounding box center [385, 223] width 47 height 13
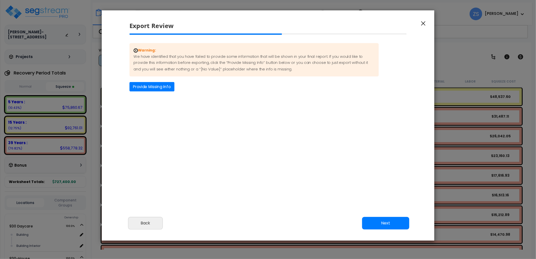
click at [374, 223] on button "Next" at bounding box center [385, 223] width 47 height 13
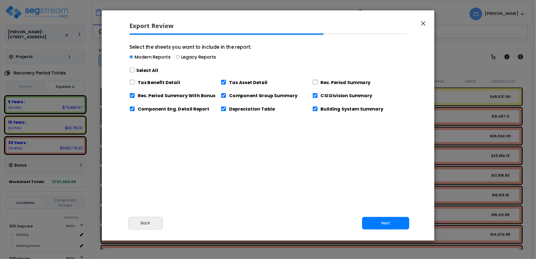
click at [380, 222] on button "Next" at bounding box center [385, 223] width 47 height 13
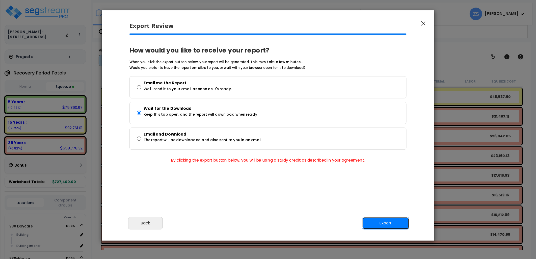
click at [374, 219] on button "Export" at bounding box center [385, 223] width 47 height 13
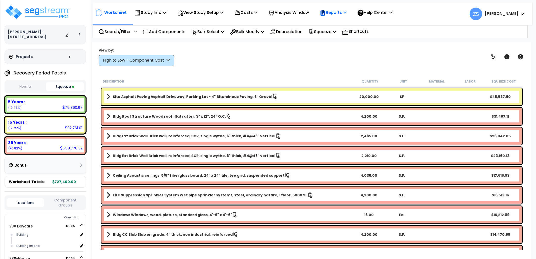
click at [347, 13] on icon at bounding box center [345, 12] width 4 height 4
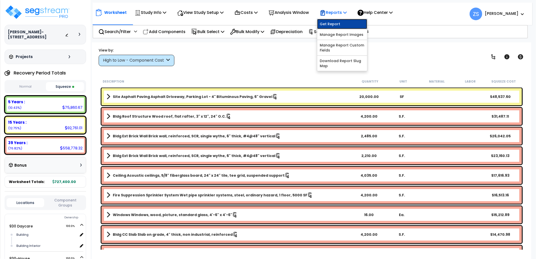
click at [349, 23] on link "Get Report" at bounding box center [342, 24] width 50 height 10
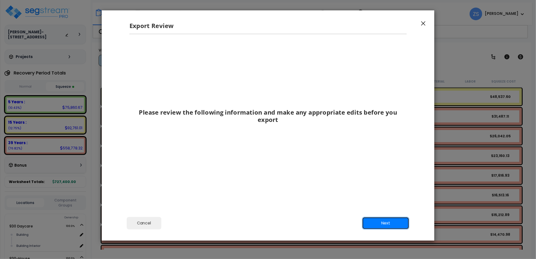
click at [374, 224] on button "Next" at bounding box center [385, 223] width 47 height 13
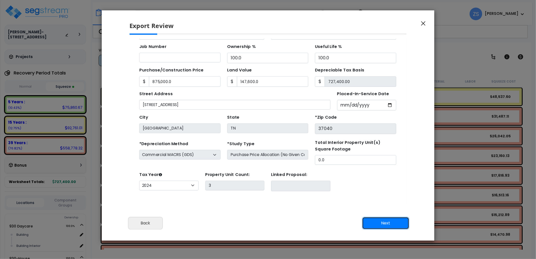
scroll to position [45, 0]
click at [374, 224] on button "Next" at bounding box center [385, 223] width 47 height 13
type input "875000"
type input "147600"
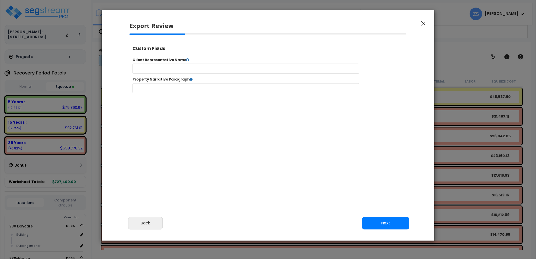
select select "2024"
click at [374, 224] on button "Next" at bounding box center [385, 223] width 47 height 13
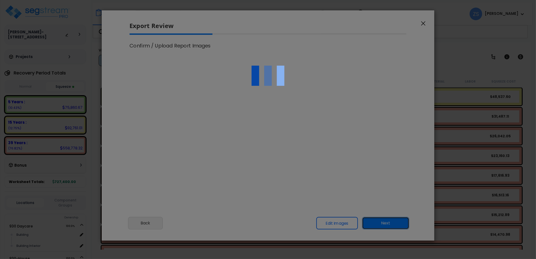
scroll to position [0, 0]
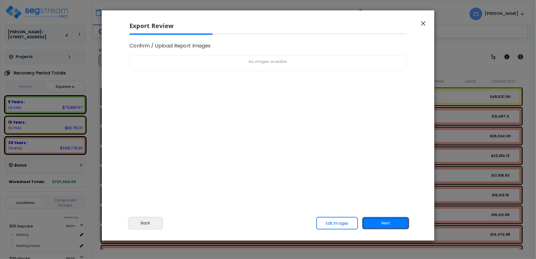
click at [375, 224] on button "Next" at bounding box center [385, 223] width 47 height 13
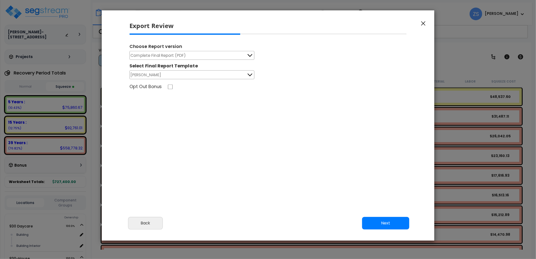
click at [183, 52] on span "Complete Final Report (PDF)" at bounding box center [158, 55] width 55 height 6
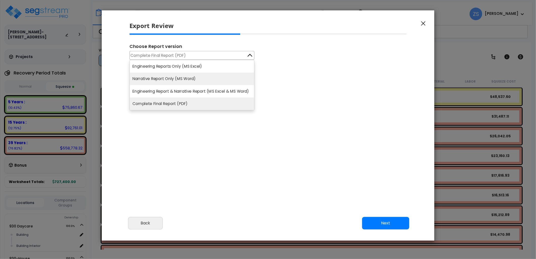
click at [198, 80] on li "Narrative Report Only (MS Word)" at bounding box center [192, 79] width 124 height 13
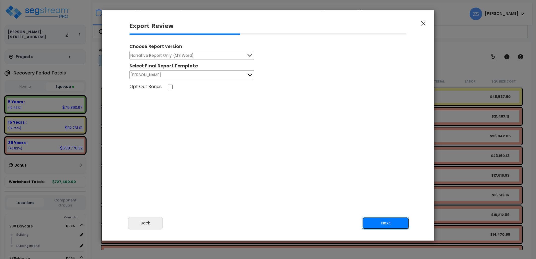
click at [390, 223] on button "Next" at bounding box center [385, 223] width 47 height 13
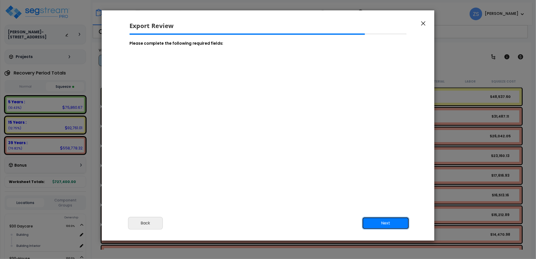
click at [390, 222] on button "Next" at bounding box center [385, 223] width 47 height 13
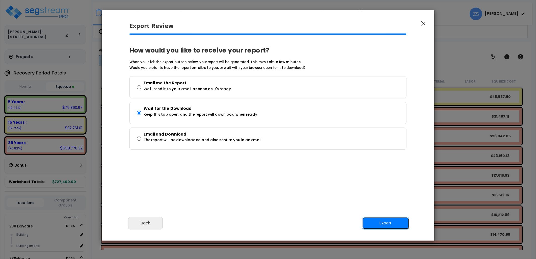
click at [390, 222] on button "Export" at bounding box center [385, 223] width 47 height 13
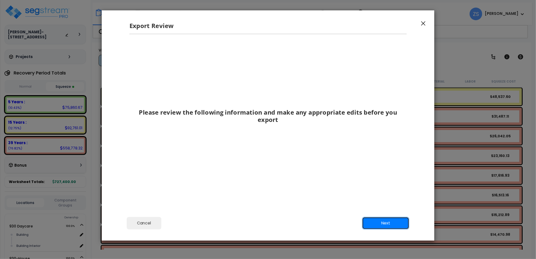
click at [387, 220] on button "Next" at bounding box center [385, 223] width 47 height 13
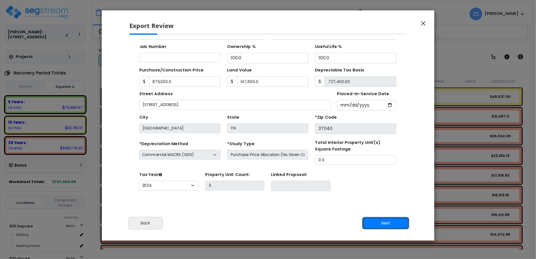
click at [386, 221] on button "Next" at bounding box center [385, 223] width 47 height 13
type input "875000"
type input "147600"
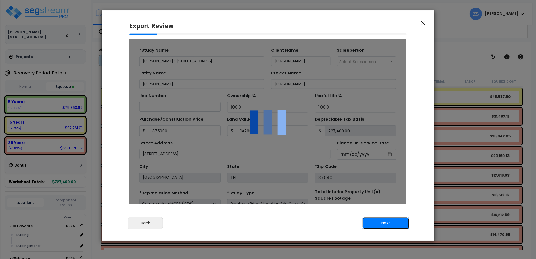
click at [386, 221] on button "Next" at bounding box center [385, 223] width 47 height 13
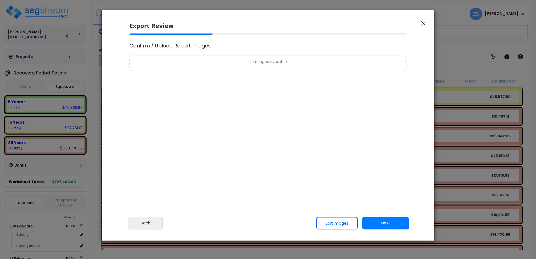
select select "2024"
click at [384, 221] on button "Next" at bounding box center [385, 223] width 47 height 13
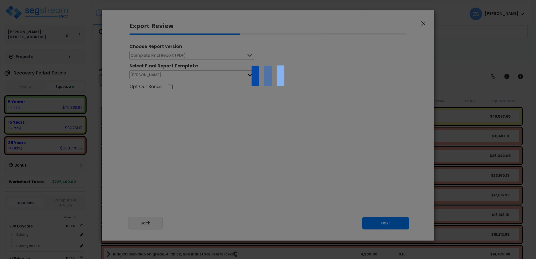
click at [174, 56] on div at bounding box center [268, 129] width 536 height 259
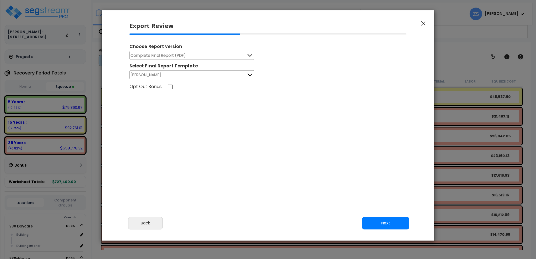
click at [177, 54] on span "Complete Final Report (PDF)" at bounding box center [158, 55] width 55 height 6
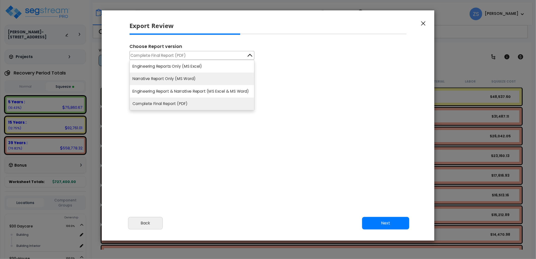
click at [166, 79] on li "Narrative Report Only (MS Word)" at bounding box center [192, 79] width 124 height 13
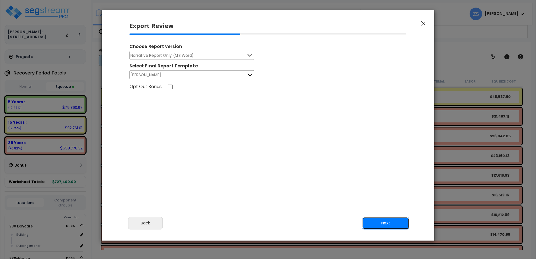
click at [385, 221] on button "Next" at bounding box center [385, 223] width 47 height 13
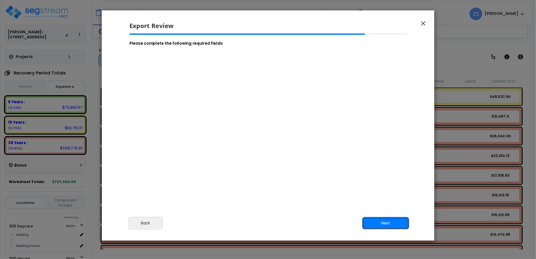
click at [374, 219] on button "Next" at bounding box center [385, 223] width 47 height 13
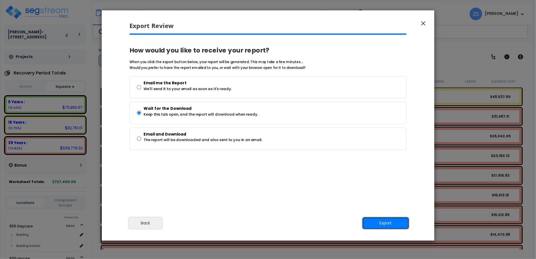
click at [379, 220] on button "Export" at bounding box center [385, 223] width 47 height 13
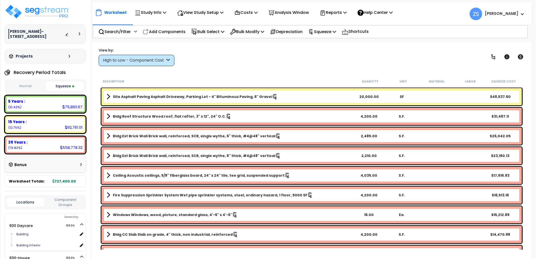
scroll to position [0, 0]
click at [298, 61] on div "View by: High to Low - Component Cost High to Low - Component Cost" at bounding box center [312, 56] width 430 height 19
click at [162, 12] on p "Study Info" at bounding box center [151, 12] width 32 height 7
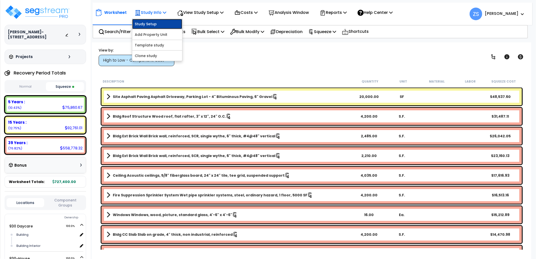
click at [162, 21] on link "Study Setup" at bounding box center [157, 24] width 50 height 10
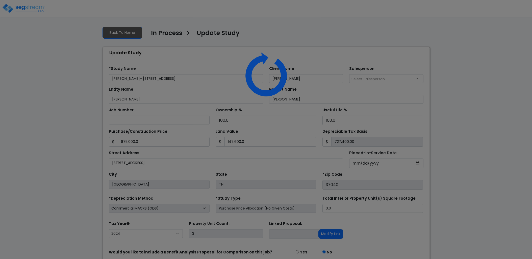
select select "2024"
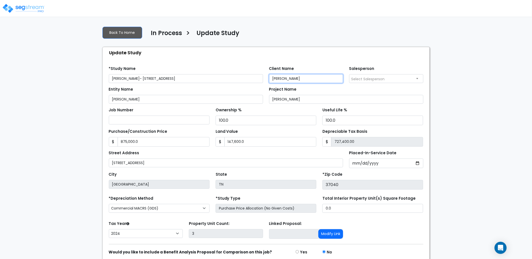
drag, startPoint x: 297, startPoint y: 80, endPoint x: 239, endPoint y: 79, distance: 57.6
click at [240, 79] on div "*Study Name [GEOGRAPHIC_DATA]- [STREET_ADDRESS] Client Name [PERSON_NAME] Sales…" at bounding box center [266, 72] width 321 height 21
drag, startPoint x: 320, startPoint y: 80, endPoint x: 204, endPoint y: 69, distance: 116.1
click at [204, 69] on div "*Study Name [GEOGRAPHIC_DATA]- [STREET_ADDRESS] Client Name [PERSON_NAME] Holdi…" at bounding box center [266, 72] width 321 height 21
type input "[PERSON_NAME] Holdings LLC"
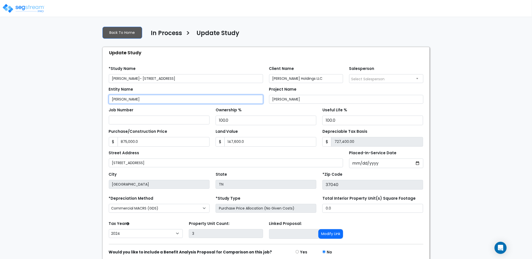
click at [154, 100] on input "[PERSON_NAME]" at bounding box center [186, 99] width 154 height 9
click at [97, 98] on div "We are Building your Study. So please grab a coffee and let us do the heavy lif…" at bounding box center [266, 151] width 532 height 258
paste input "Holdings LLC"
type input "[PERSON_NAME] Holdings LLC"
drag, startPoint x: 278, startPoint y: 101, endPoint x: 264, endPoint y: 102, distance: 13.9
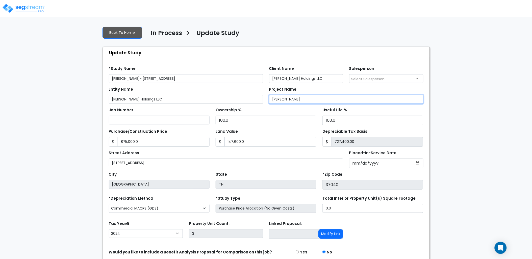
click at [264, 102] on div "Entity Name [PERSON_NAME] Holdings LLC Project Name [PERSON_NAME]" at bounding box center [266, 93] width 321 height 21
paste input "Holdings LLC"
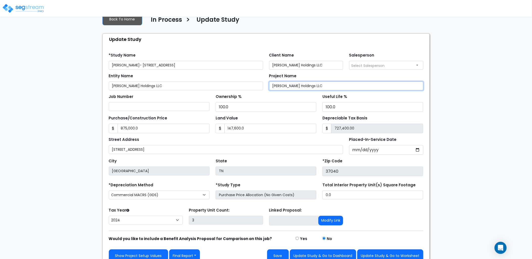
scroll to position [21, 0]
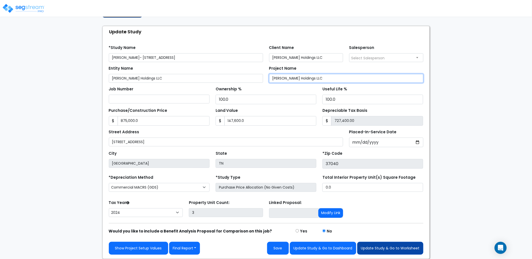
type input "[PERSON_NAME] Holdings LLC"
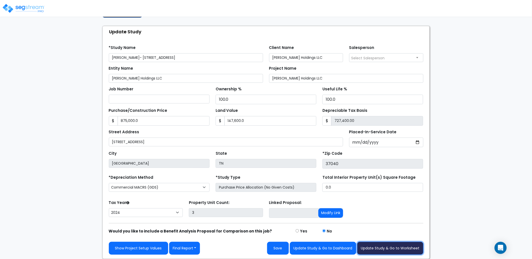
click at [377, 248] on button "Update Study & Go to Worksheet" at bounding box center [390, 248] width 66 height 13
type input "875000"
type input "147600"
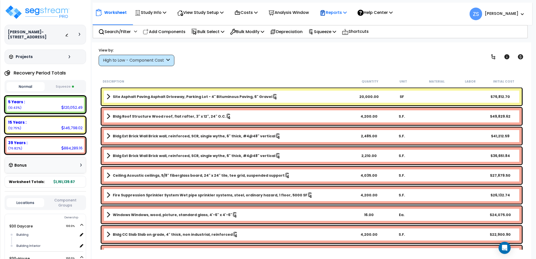
click at [347, 14] on icon at bounding box center [345, 12] width 4 height 4
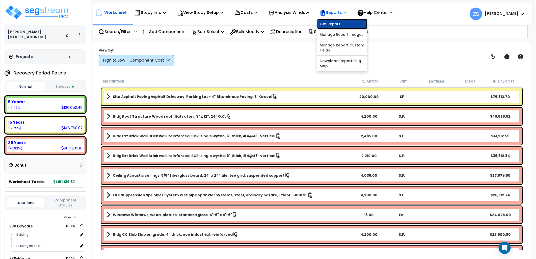
click at [348, 24] on link "Get Report" at bounding box center [342, 24] width 50 height 10
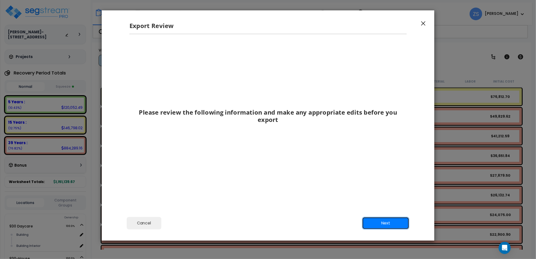
click at [387, 226] on button "Next" at bounding box center [385, 223] width 47 height 13
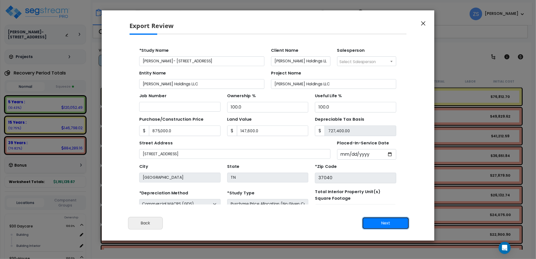
click at [381, 221] on button "Next" at bounding box center [385, 223] width 47 height 13
type input "875000"
type input "147600"
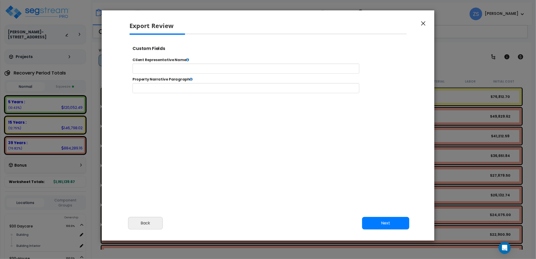
select select "2024"
click at [393, 226] on button "Next" at bounding box center [385, 223] width 47 height 13
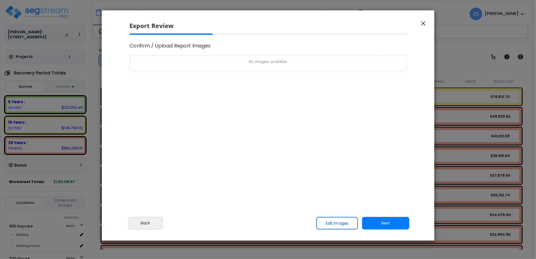
scroll to position [0, 0]
click at [387, 219] on button "Next" at bounding box center [385, 223] width 47 height 13
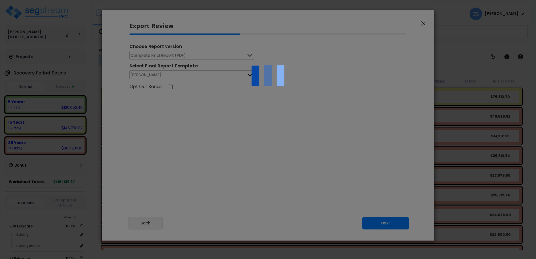
click at [169, 54] on div at bounding box center [268, 129] width 536 height 259
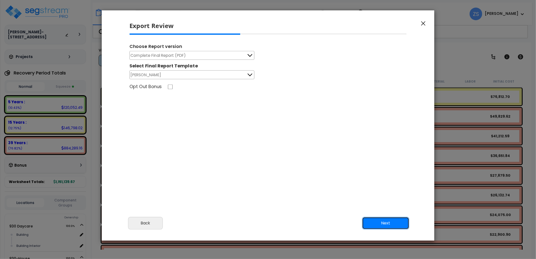
click at [375, 221] on button "Next" at bounding box center [385, 223] width 47 height 13
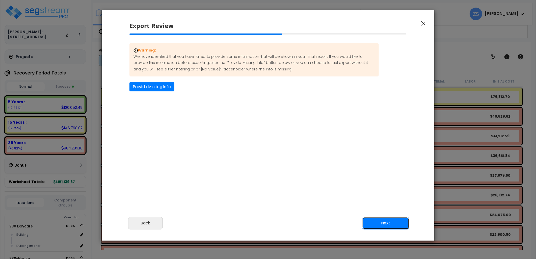
click at [378, 223] on button "Next" at bounding box center [385, 223] width 47 height 13
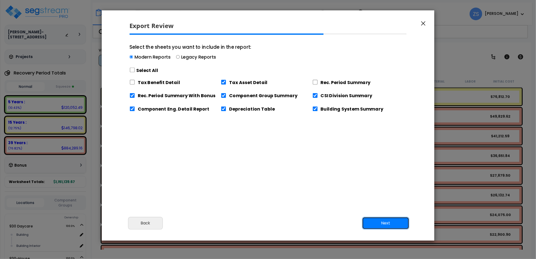
click at [379, 222] on button "Next" at bounding box center [385, 223] width 47 height 13
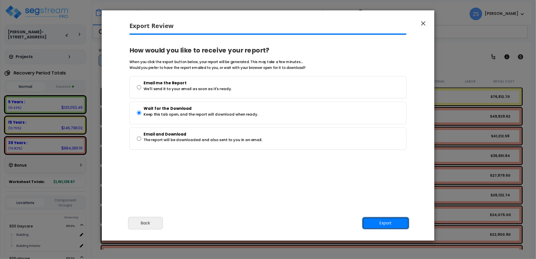
click at [384, 224] on button "Export" at bounding box center [385, 223] width 47 height 13
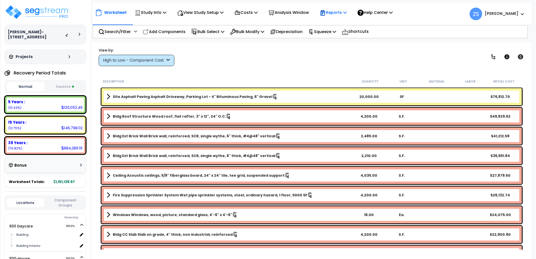
click at [344, 11] on p "Reports" at bounding box center [333, 12] width 27 height 7
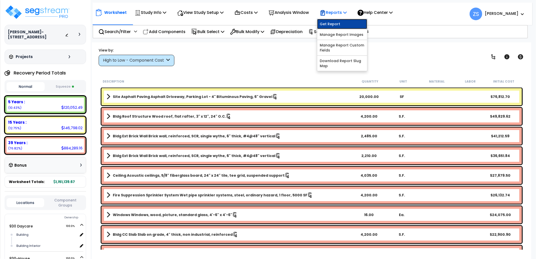
click at [344, 25] on link "Get Report" at bounding box center [342, 24] width 50 height 10
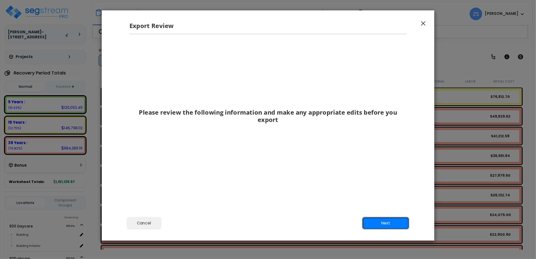
click at [377, 220] on button "Next" at bounding box center [385, 223] width 47 height 13
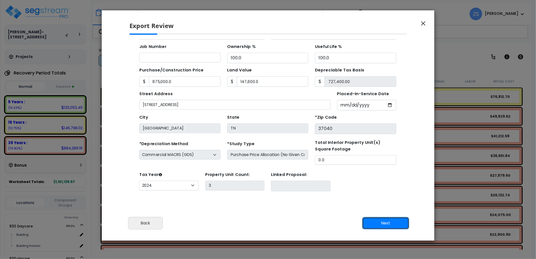
scroll to position [45, 0]
click at [377, 220] on button "Next" at bounding box center [385, 223] width 47 height 13
type input "875000"
type input "147600"
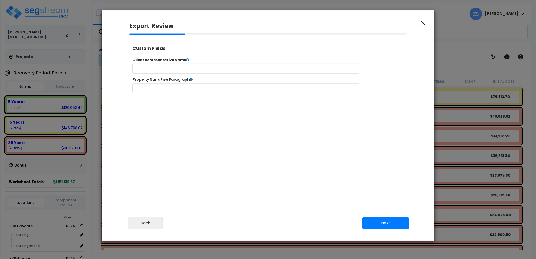
select select "2024"
click at [378, 224] on button "Next" at bounding box center [385, 223] width 47 height 13
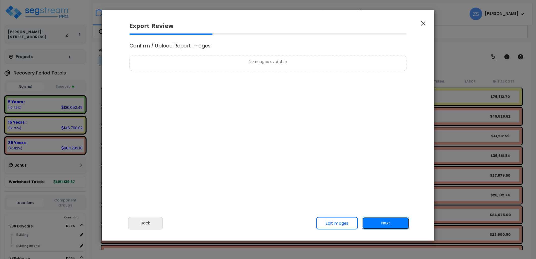
scroll to position [0, 0]
click at [384, 222] on button "Next" at bounding box center [385, 223] width 47 height 13
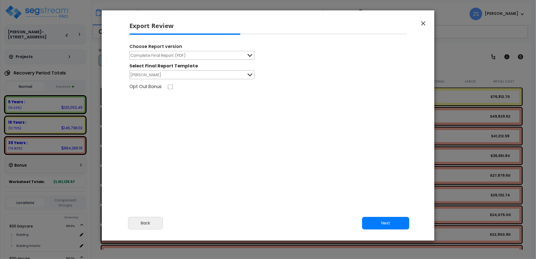
click at [196, 55] on button "Complete Final Report (PDF)" at bounding box center [192, 55] width 125 height 9
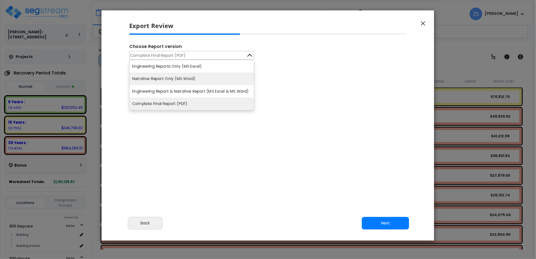
click at [190, 79] on li "Narrative Report Only (MS Word)" at bounding box center [192, 79] width 124 height 13
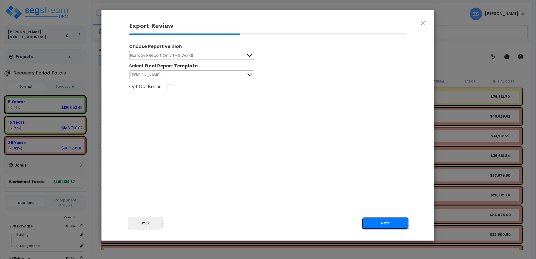
click at [387, 225] on button "Next" at bounding box center [385, 223] width 47 height 13
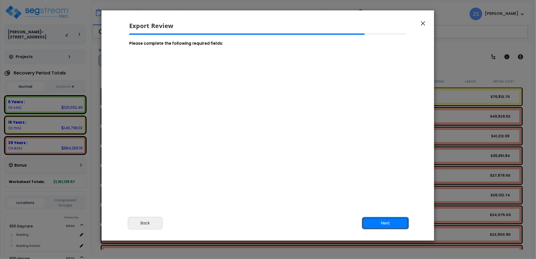
click at [386, 225] on button "Next" at bounding box center [385, 223] width 47 height 13
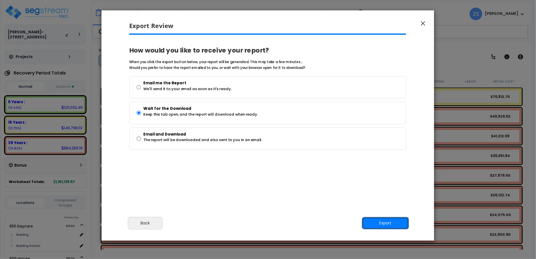
click at [385, 224] on button "Export" at bounding box center [385, 223] width 47 height 13
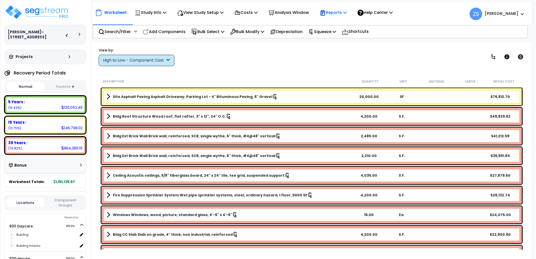
drag, startPoint x: 352, startPoint y: 11, endPoint x: 352, endPoint y: 16, distance: 4.6
click at [347, 11] on icon at bounding box center [345, 12] width 4 height 4
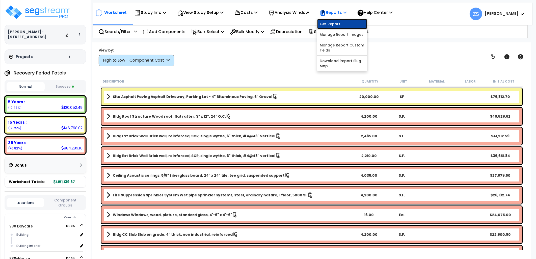
click at [349, 24] on link "Get Report" at bounding box center [342, 24] width 50 height 10
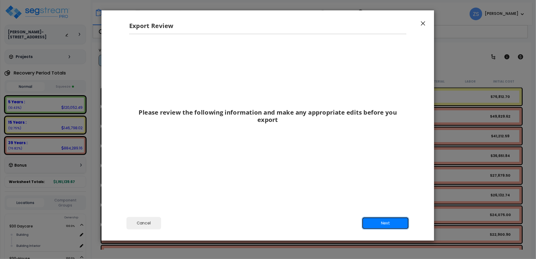
click at [389, 224] on button "Next" at bounding box center [385, 223] width 47 height 13
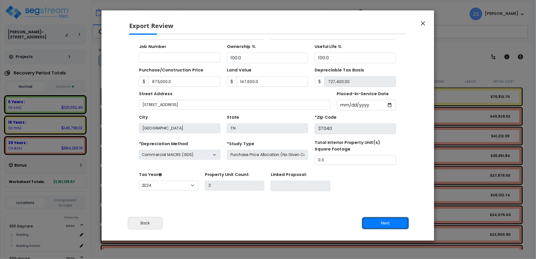
scroll to position [45, 0]
click at [389, 224] on button "Next" at bounding box center [385, 223] width 47 height 13
type input "875000"
type input "147600"
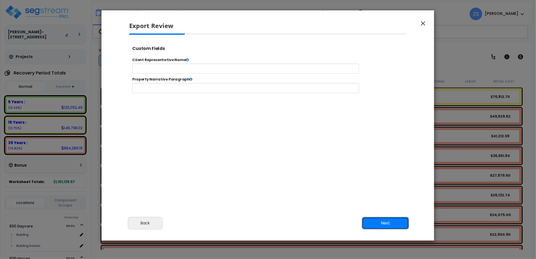
scroll to position [0, 0]
click at [388, 224] on button "Next" at bounding box center [385, 223] width 47 height 13
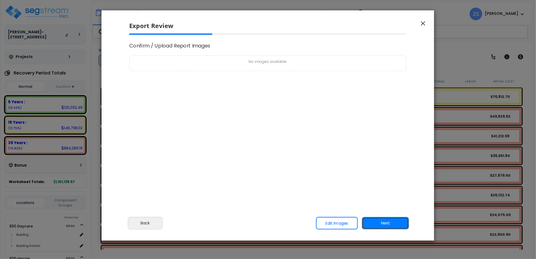
click at [386, 223] on button "Next" at bounding box center [385, 223] width 47 height 13
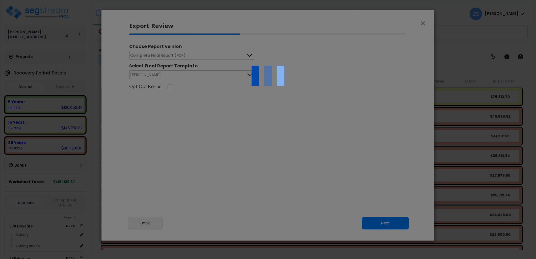
type input "875,000.0"
type input "147,600.0"
select select "2024"
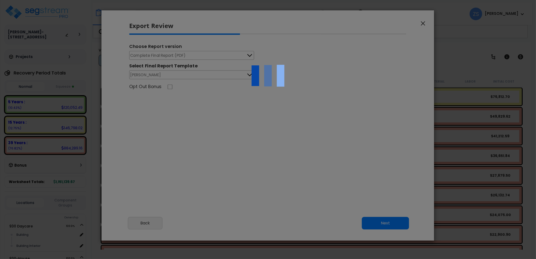
click at [190, 53] on div at bounding box center [268, 129] width 536 height 259
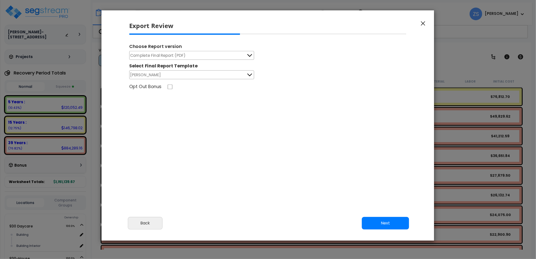
click at [189, 52] on button "Complete Final Report (PDF)" at bounding box center [191, 55] width 125 height 9
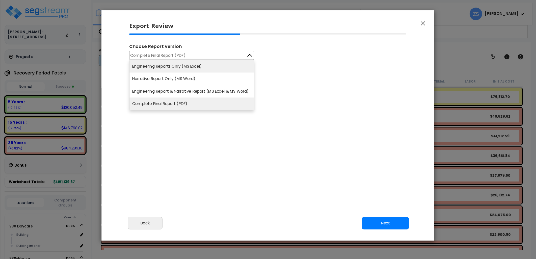
click at [185, 68] on li "Engineering Reports Only (MS Excel)" at bounding box center [192, 66] width 124 height 12
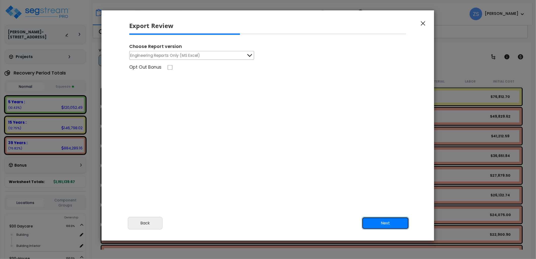
click at [376, 222] on button "Next" at bounding box center [385, 223] width 47 height 13
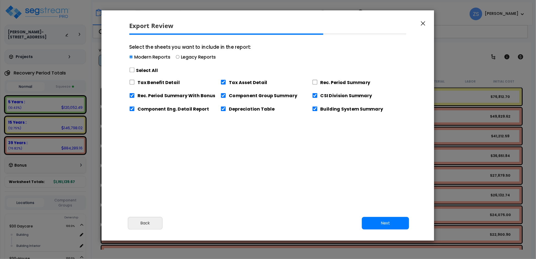
click at [147, 71] on label "Select All" at bounding box center [147, 70] width 22 height 6
click at [135, 71] on input "Select the sheets you want to include in the report: Modern Reports Legacy Repo…" at bounding box center [132, 70] width 6 height 5
checkbox input "true"
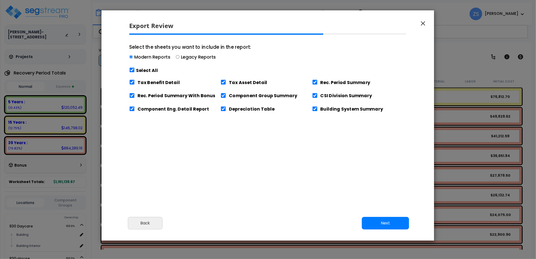
click at [147, 71] on label "Select All" at bounding box center [147, 70] width 22 height 6
click at [135, 71] on input "Select the sheets you want to include in the report: Modern Reports Legacy Repo…" at bounding box center [132, 70] width 6 height 5
checkbox input "false"
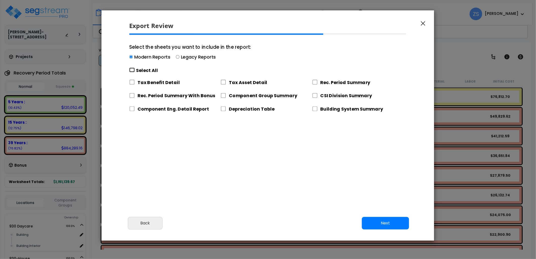
checkbox input "false"
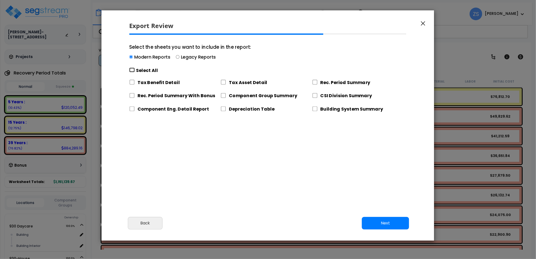
checkbox input "false"
click at [225, 84] on input "Tax Asset Detail" at bounding box center [224, 82] width 6 height 5
checkbox input "true"
click at [377, 223] on button "Next" at bounding box center [385, 223] width 47 height 13
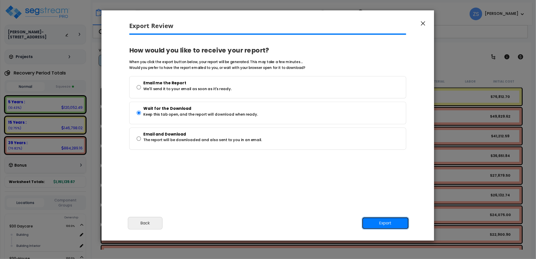
click at [379, 223] on button "Export" at bounding box center [385, 223] width 47 height 13
